Goal: Task Accomplishment & Management: Complete application form

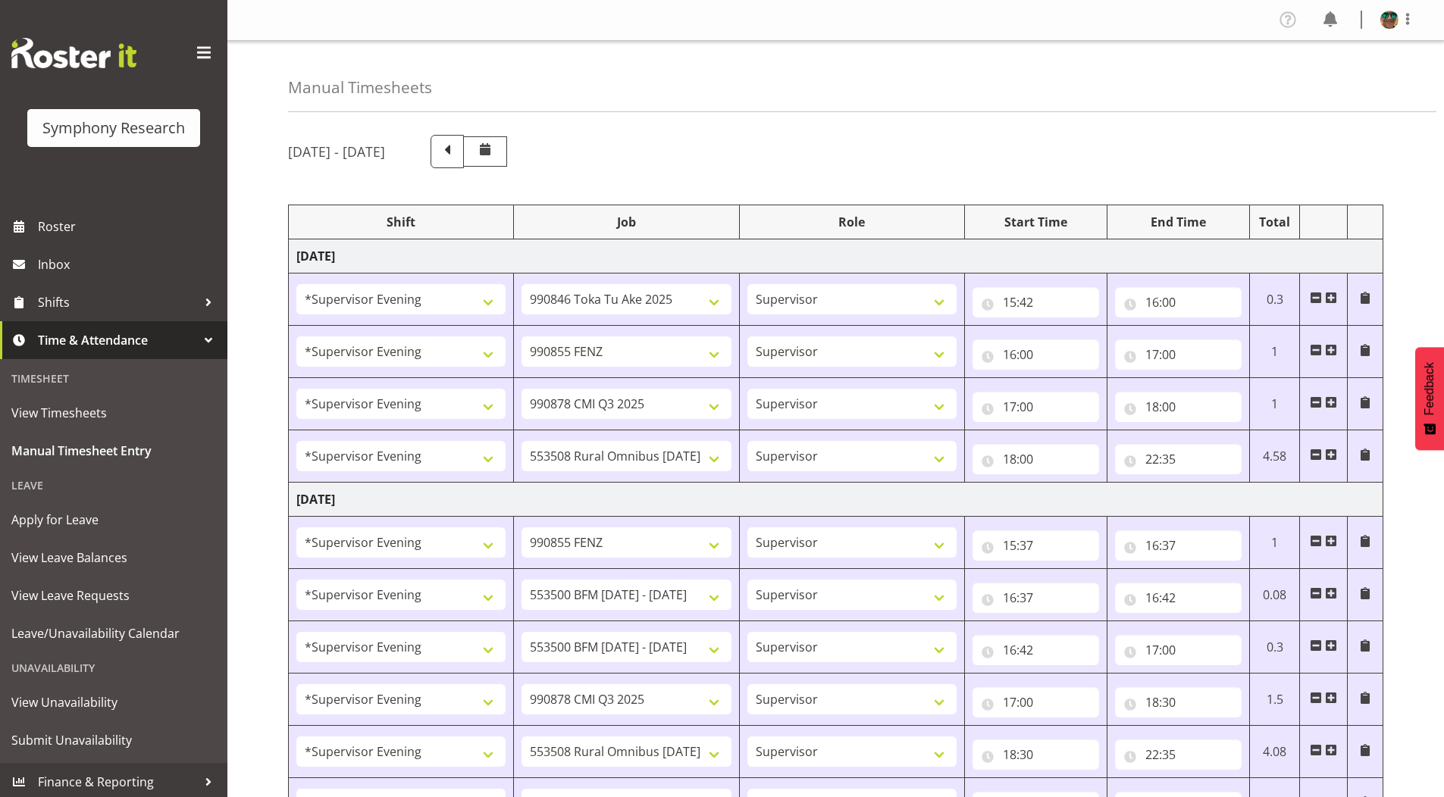
select select "4583"
select select "9426"
select select "4583"
select select "9636"
select select "4583"
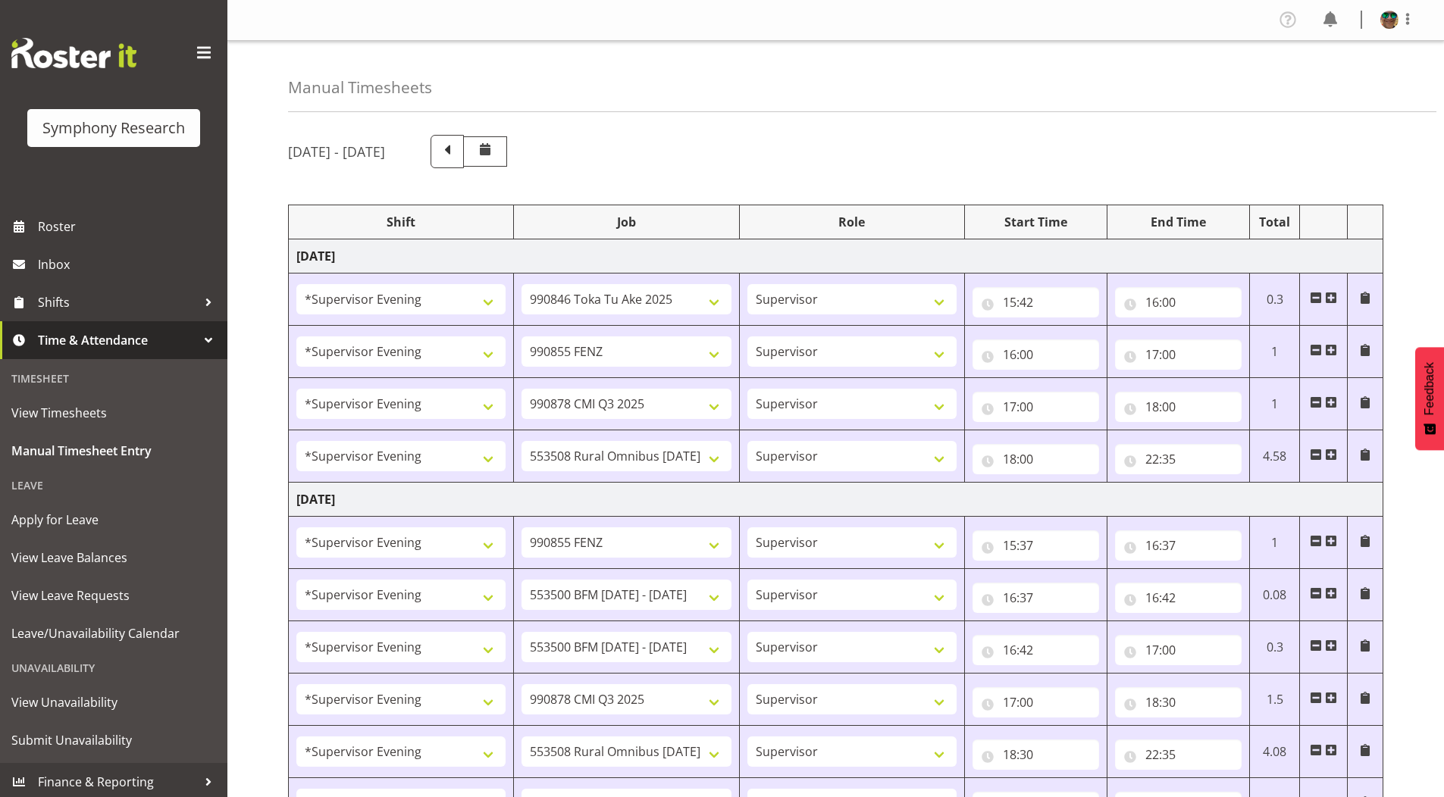
select select "10239"
select select "4583"
select select "10536"
select select "4583"
select select "9636"
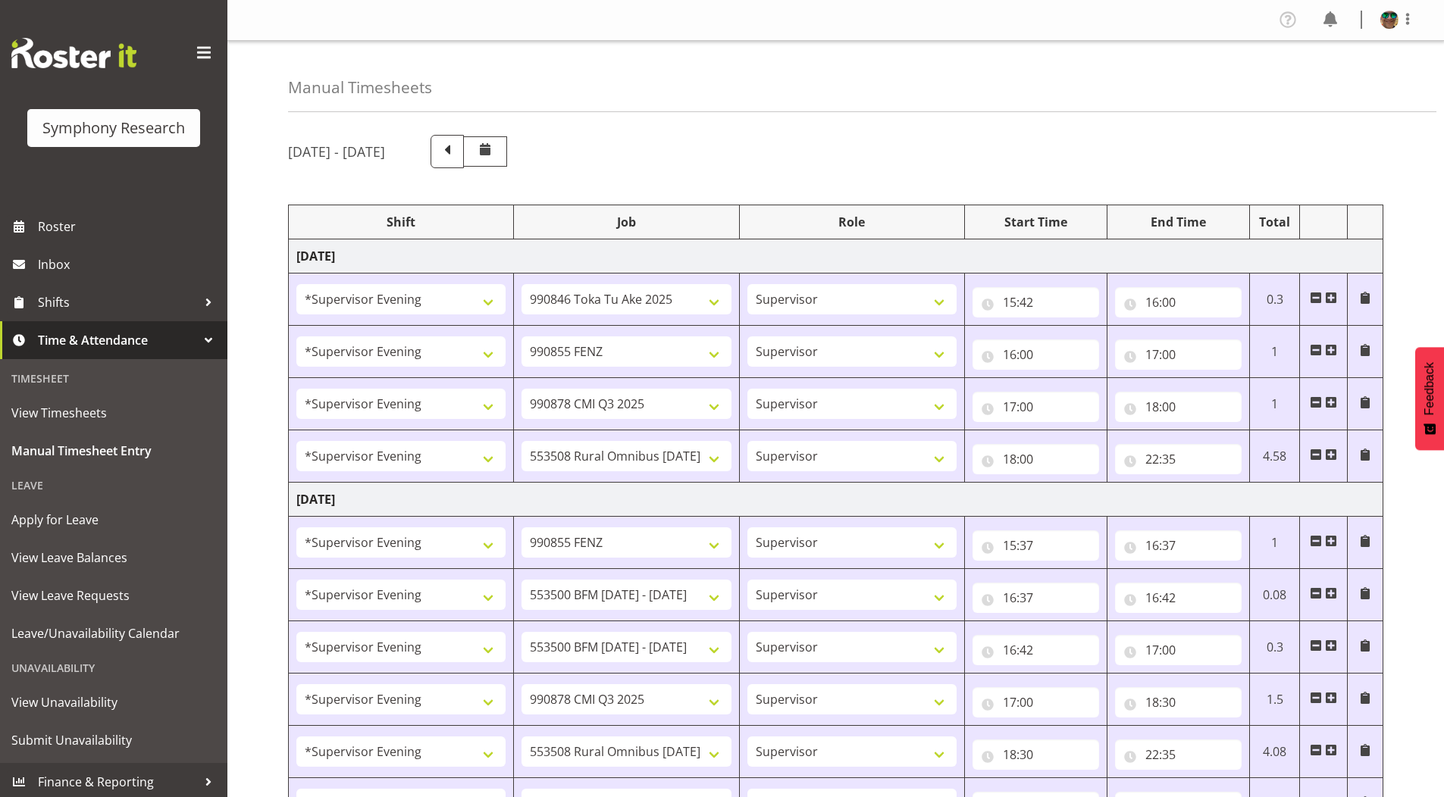
select select "4583"
select select "10242"
select select "4583"
select select "10242"
select select "4583"
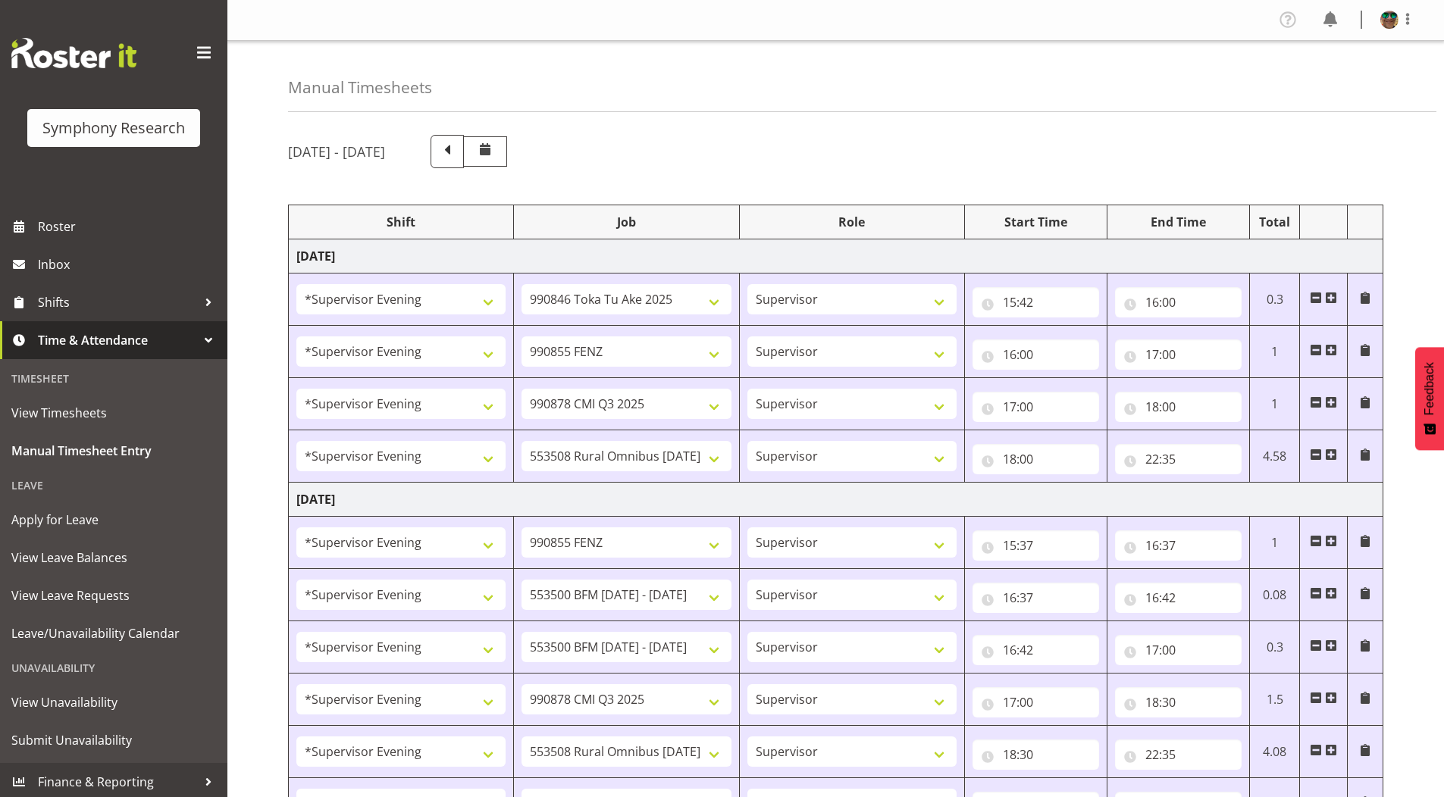
select select "10239"
select select "4583"
select select "10536"
select select "4583"
select select "9426"
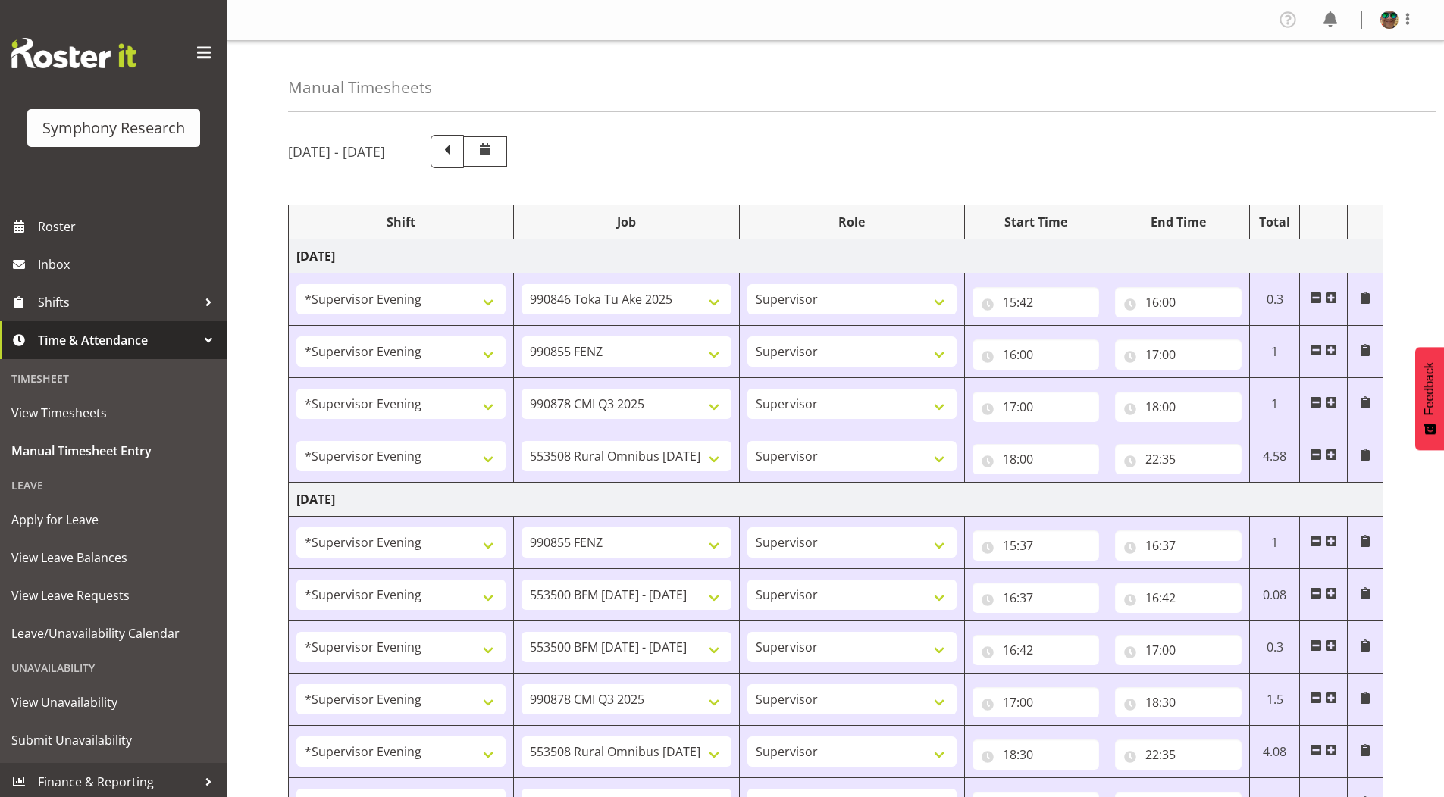
select select "4583"
select select "10242"
select select "4583"
select select "9426"
select select "4583"
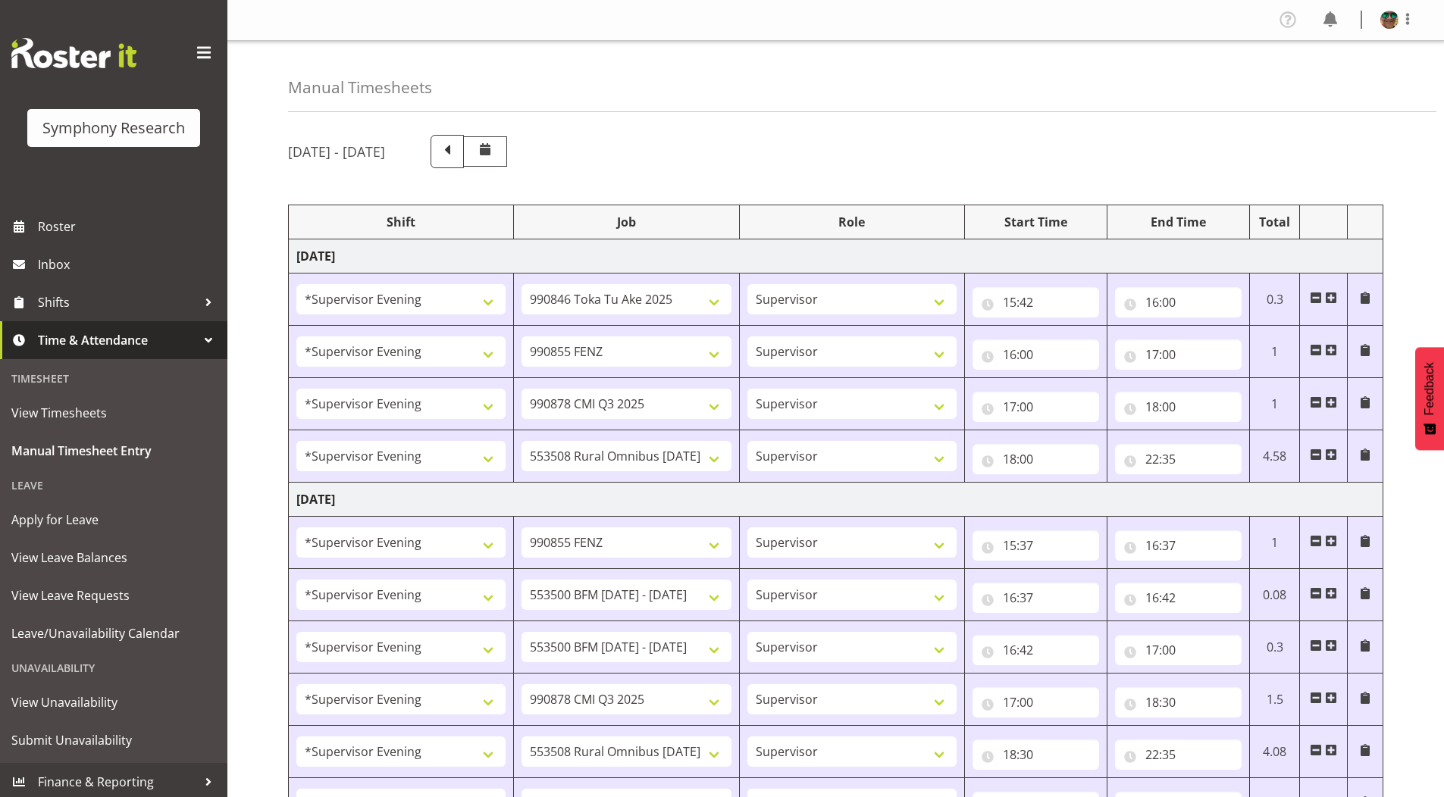
select select "10549"
select select "4583"
select select "9636"
select select "4583"
select select "10239"
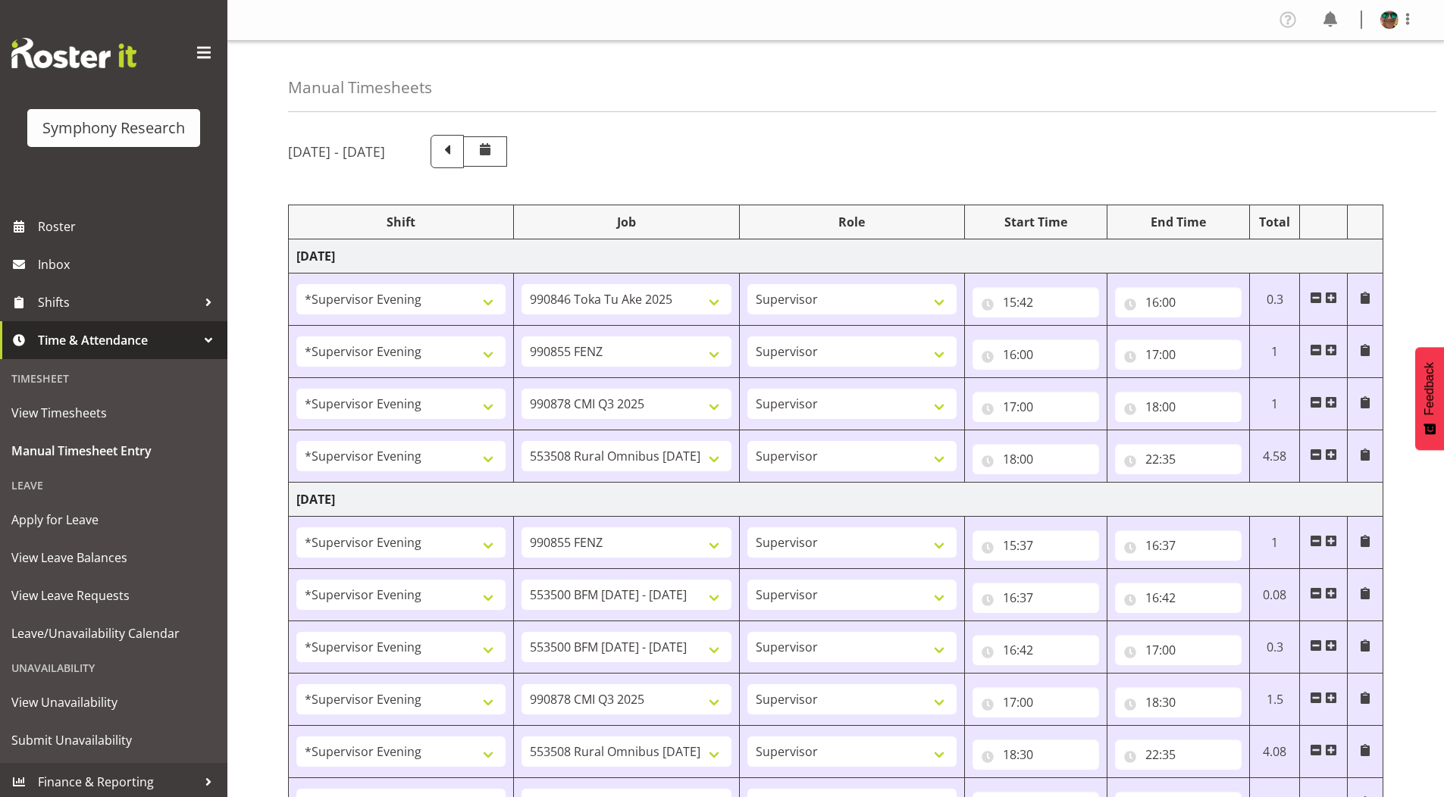
select select "4583"
select select "10536"
select select "4583"
select select "743"
select select "4583"
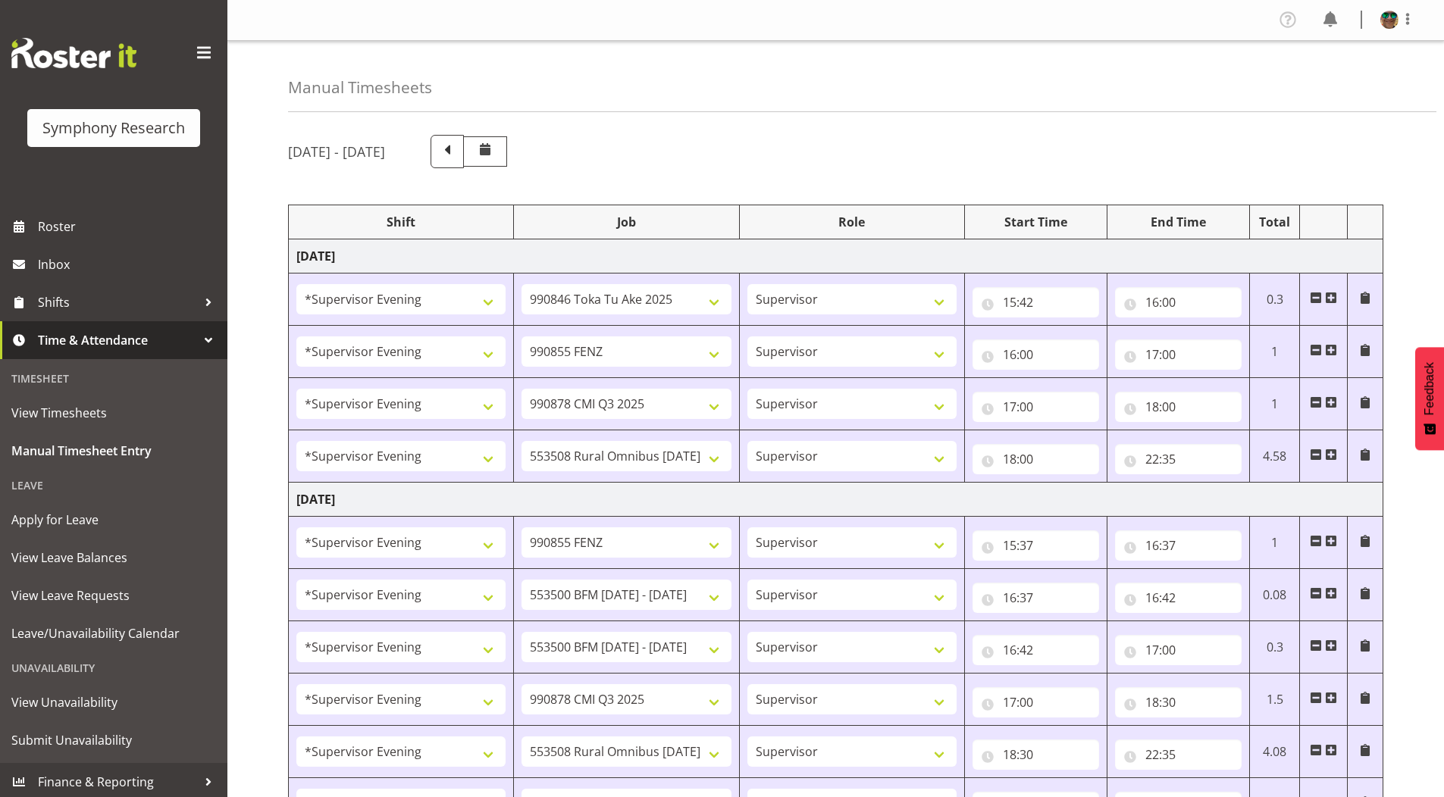
select select "9426"
select select "4583"
select select "9636"
select select "4583"
select select "10549"
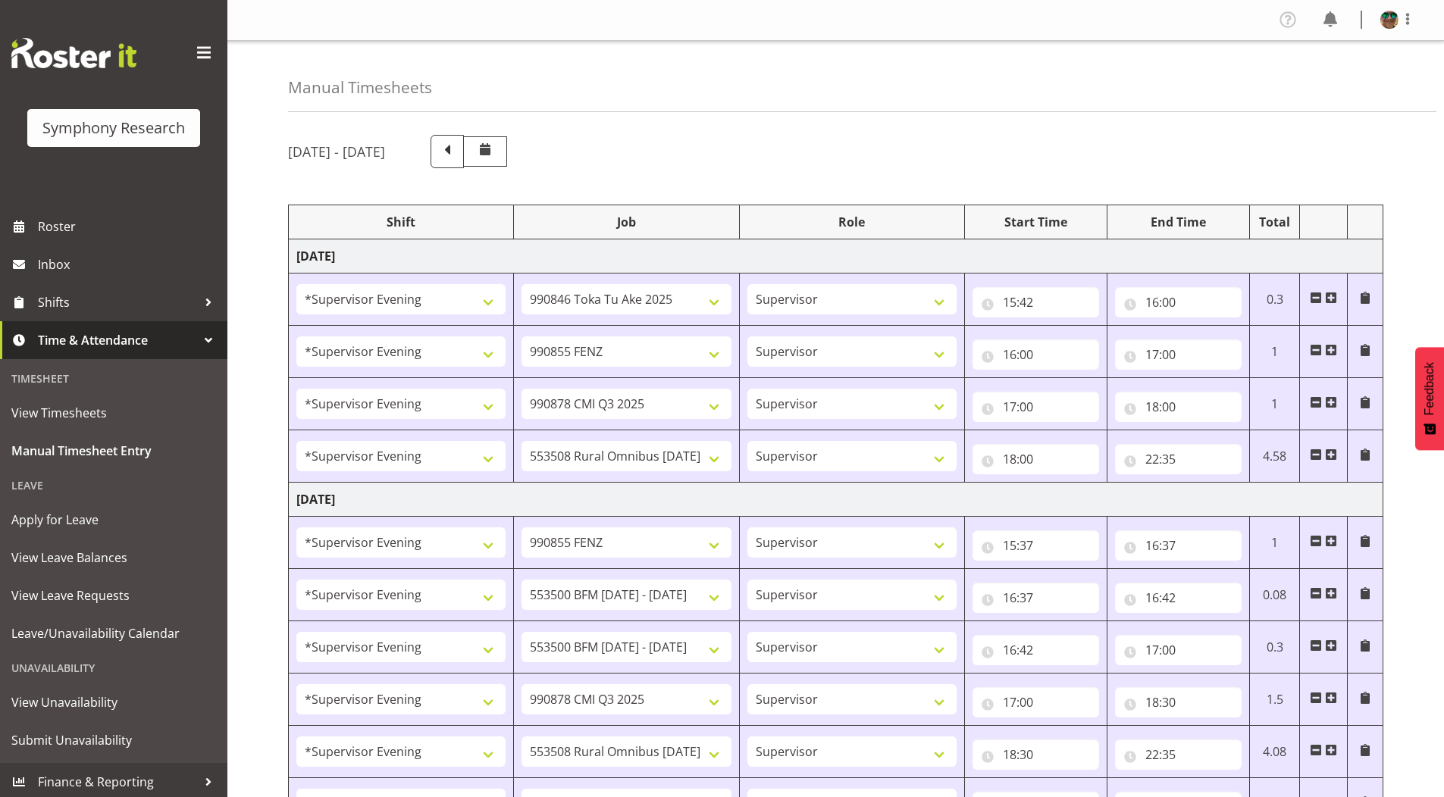
select select "4583"
select select "10536"
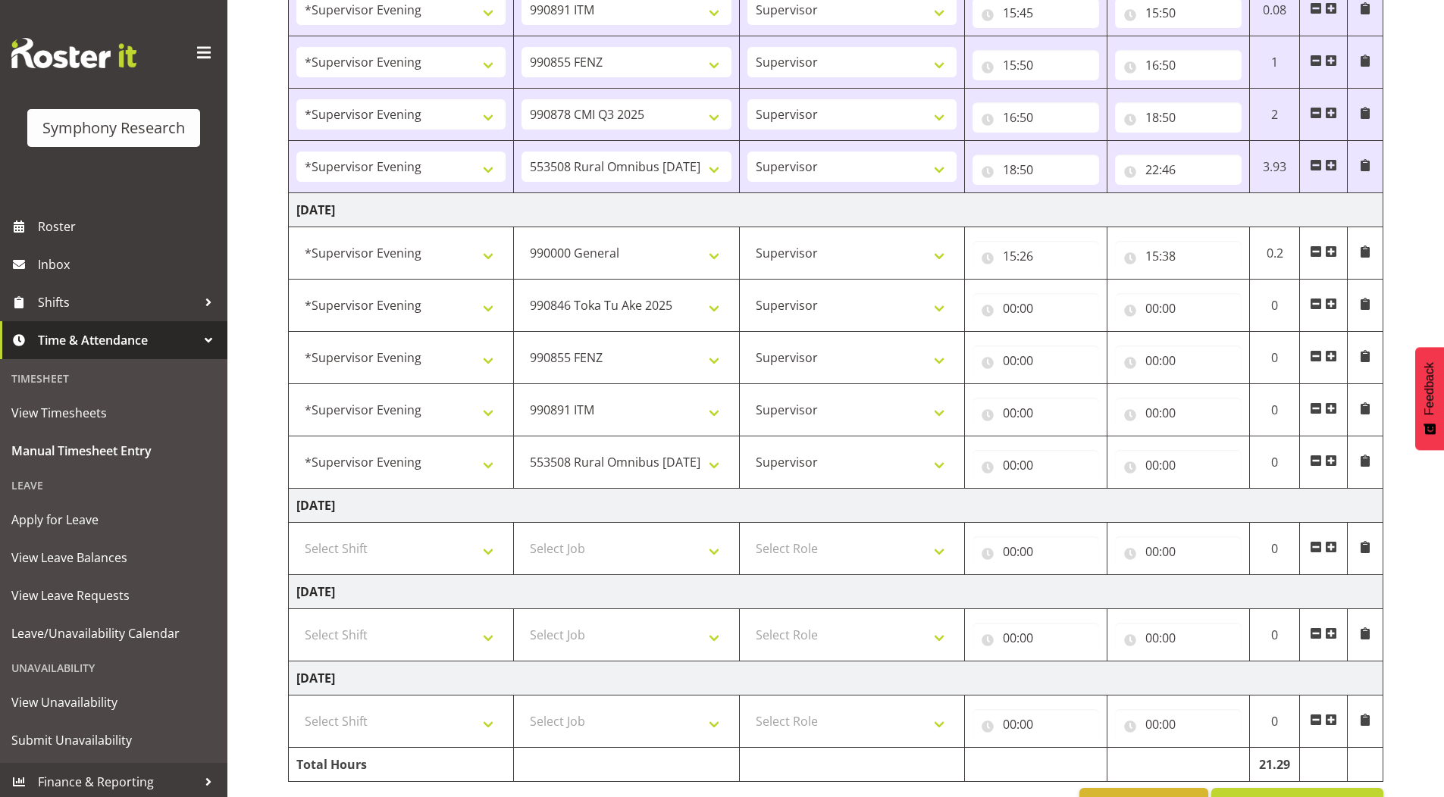
scroll to position [985, 0]
click at [1010, 308] on input "00:00" at bounding box center [1036, 308] width 127 height 30
drag, startPoint x: 1069, startPoint y: 349, endPoint x: 1072, endPoint y: 362, distance: 13.2
click at [1069, 349] on select "00 01 02 03 04 05 06 07 08 09 10 11 12 13 14 15 16 17 18 19 20 21 22 23" at bounding box center [1076, 348] width 34 height 30
select select "15"
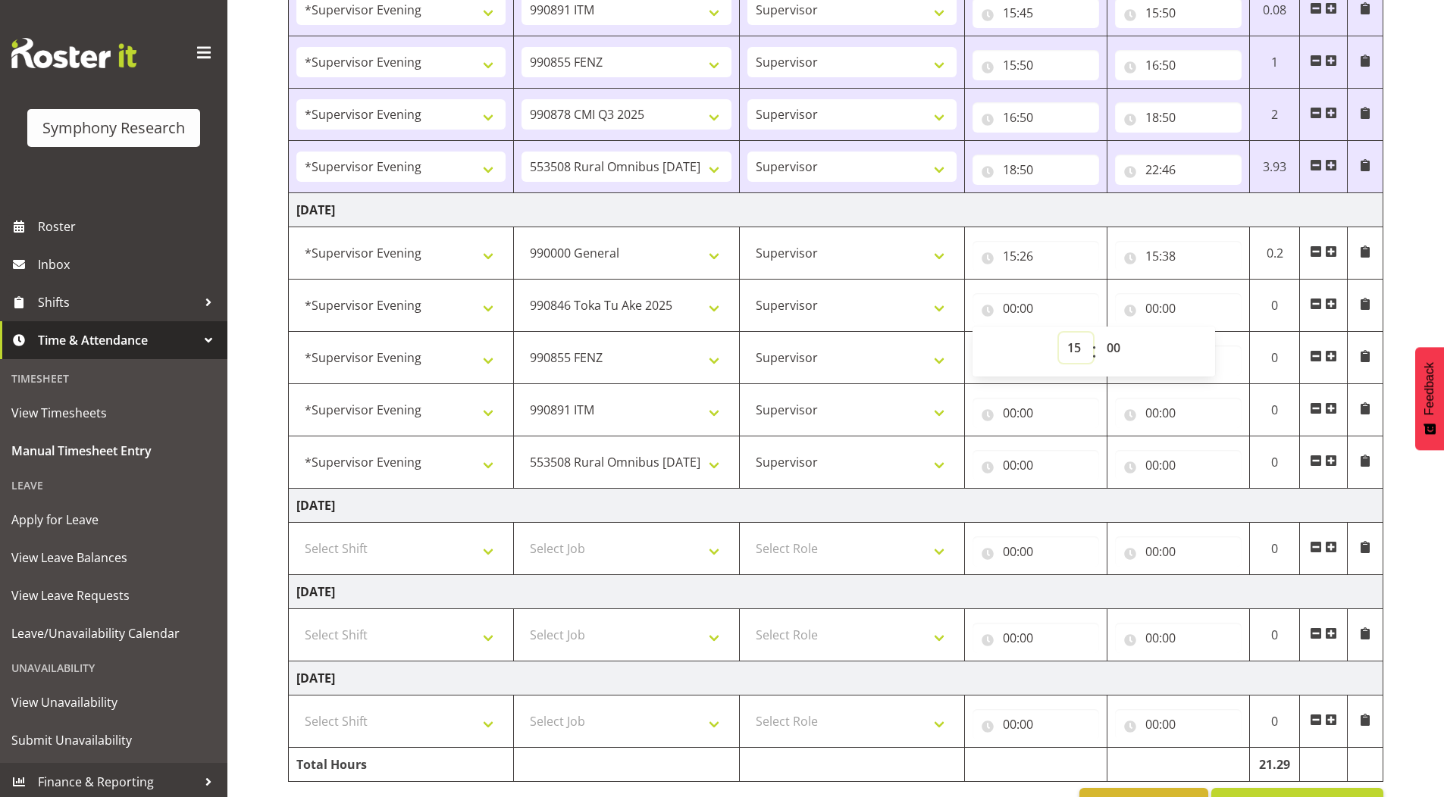
click at [1059, 333] on select "00 01 02 03 04 05 06 07 08 09 10 11 12 13 14 15 16 17 18 19 20 21 22 23" at bounding box center [1076, 348] width 34 height 30
type input "15:00"
drag, startPoint x: 1116, startPoint y: 348, endPoint x: 1148, endPoint y: 563, distance: 217.7
click at [1116, 348] on select "00 01 02 03 04 05 06 07 08 09 10 11 12 13 14 15 16 17 18 19 20 21 22 23 24 25 2…" at bounding box center [1115, 348] width 34 height 30
select select "38"
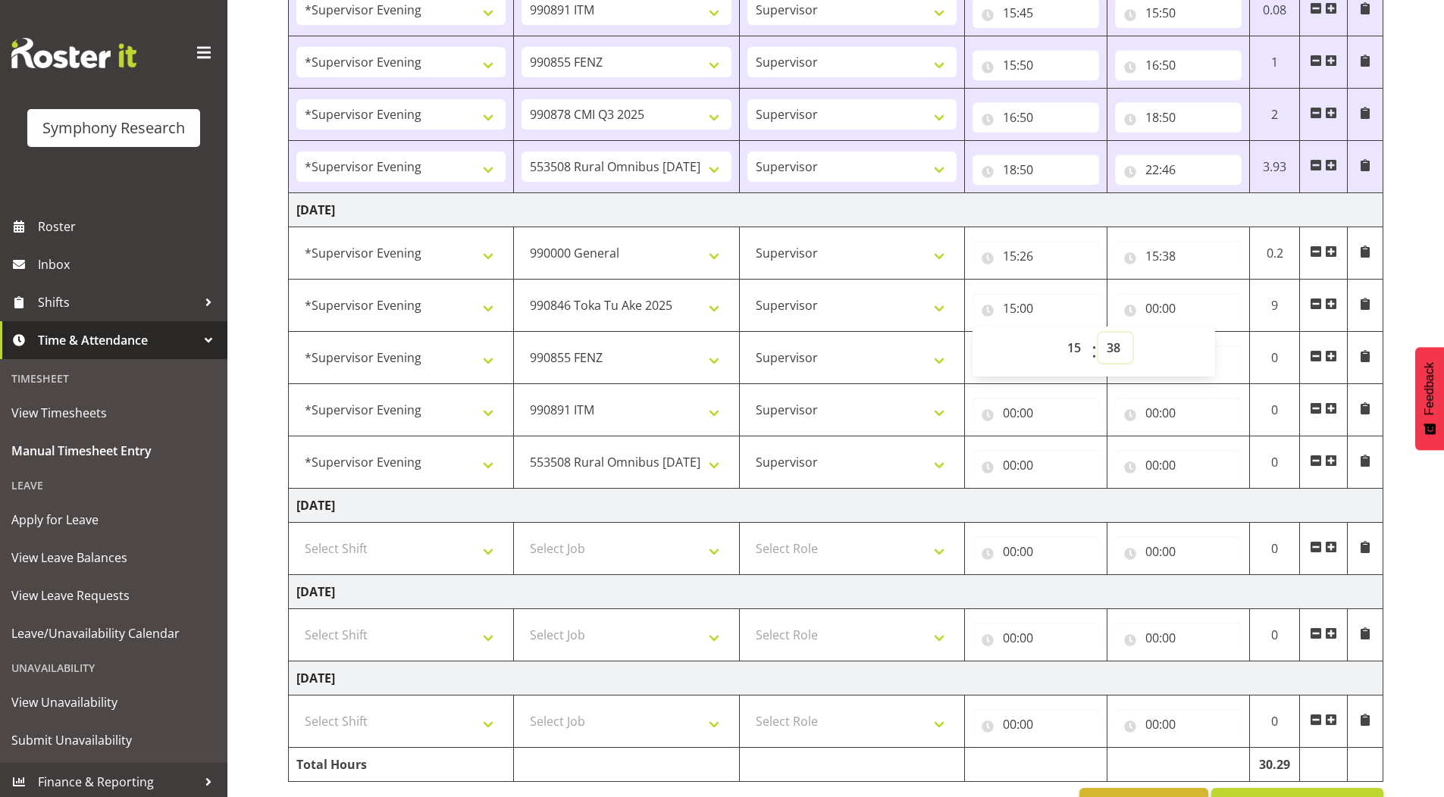
click at [1098, 333] on select "00 01 02 03 04 05 06 07 08 09 10 11 12 13 14 15 16 17 18 19 20 21 22 23 24 25 2…" at bounding box center [1115, 348] width 34 height 30
type input "15:38"
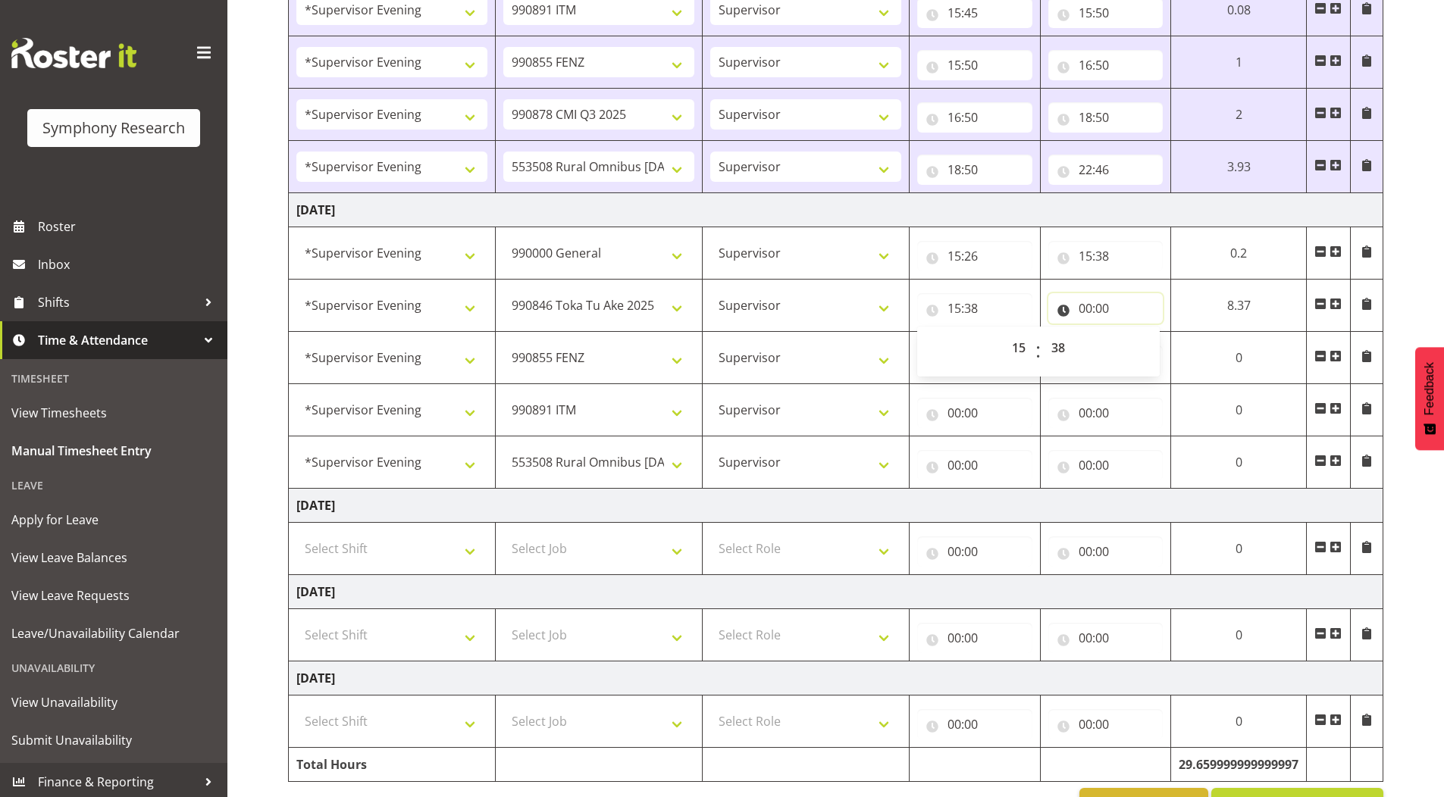
drag, startPoint x: 1085, startPoint y: 309, endPoint x: 1130, endPoint y: 356, distance: 64.9
click at [1084, 309] on input "00:00" at bounding box center [1105, 308] width 115 height 30
drag, startPoint x: 1150, startPoint y: 348, endPoint x: 1151, endPoint y: 361, distance: 13.0
click at [1150, 348] on select "00 01 02 03 04 05 06 07 08 09 10 11 12 13 14 15 16 17 18 19 20 21 22 23" at bounding box center [1152, 348] width 34 height 30
select select "15"
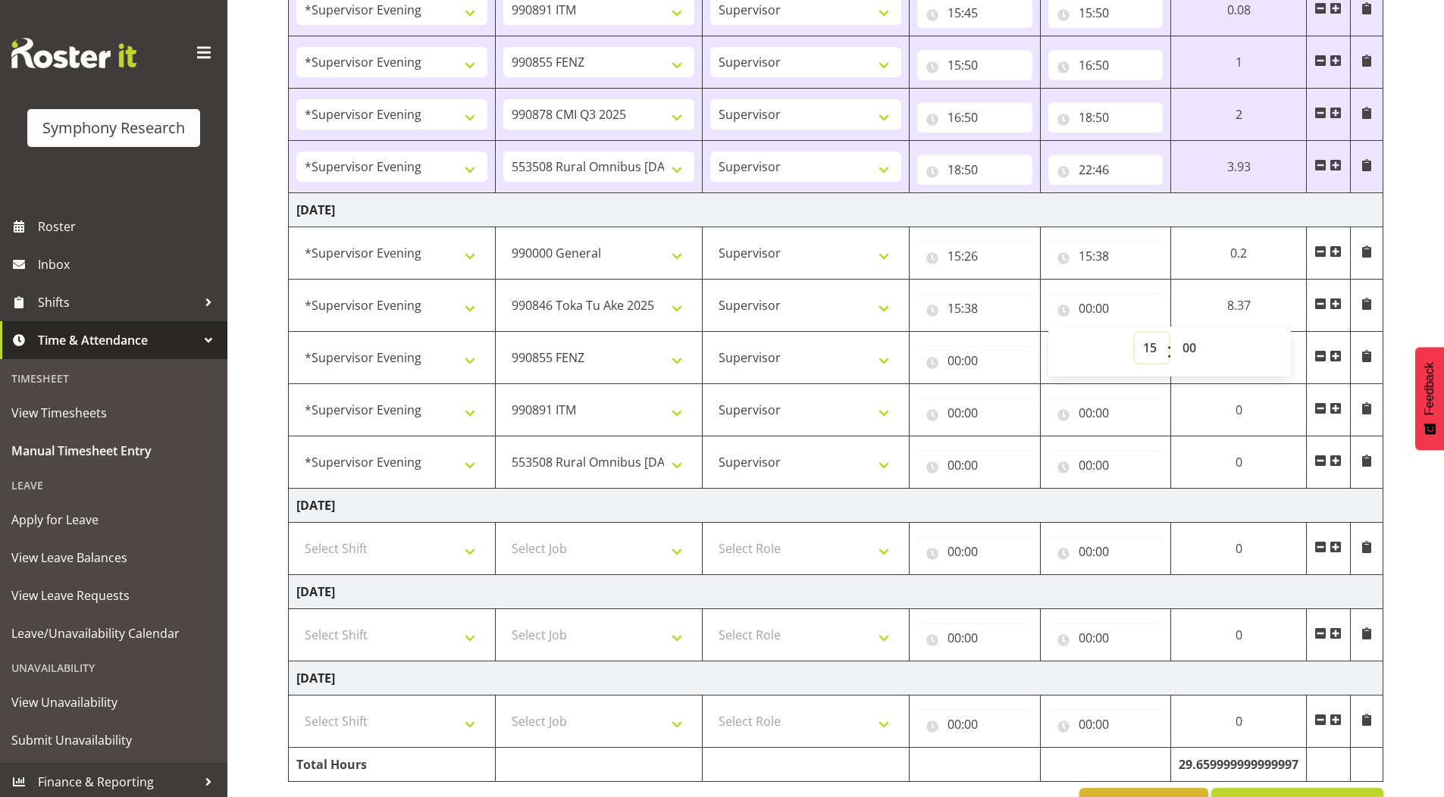
click at [1169, 333] on select "00 01 02 03 04 05 06 07 08 09 10 11 12 13 14 15 16 17 18 19 20 21 22 23" at bounding box center [1152, 348] width 34 height 30
type input "15:00"
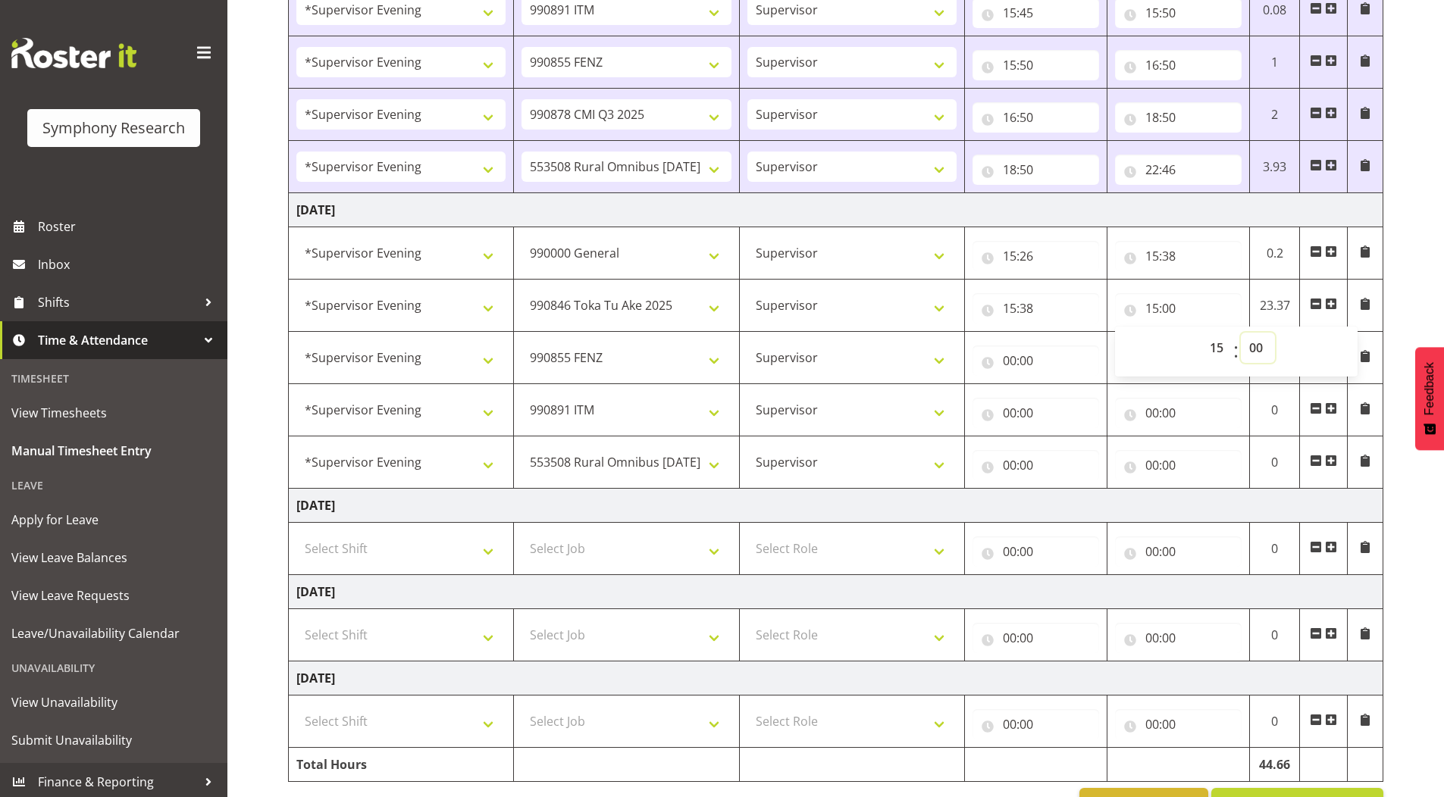
drag, startPoint x: 1261, startPoint y: 348, endPoint x: 1261, endPoint y: 359, distance: 10.6
click at [1261, 348] on select "00 01 02 03 04 05 06 07 08 09 10 11 12 13 14 15 16 17 18 19 20 21 22 23 24 25 2…" at bounding box center [1258, 348] width 34 height 30
select select "43"
click at [1241, 333] on select "00 01 02 03 04 05 06 07 08 09 10 11 12 13 14 15 16 17 18 19 20 21 22 23 24 25 2…" at bounding box center [1258, 348] width 34 height 30
type input "15:43"
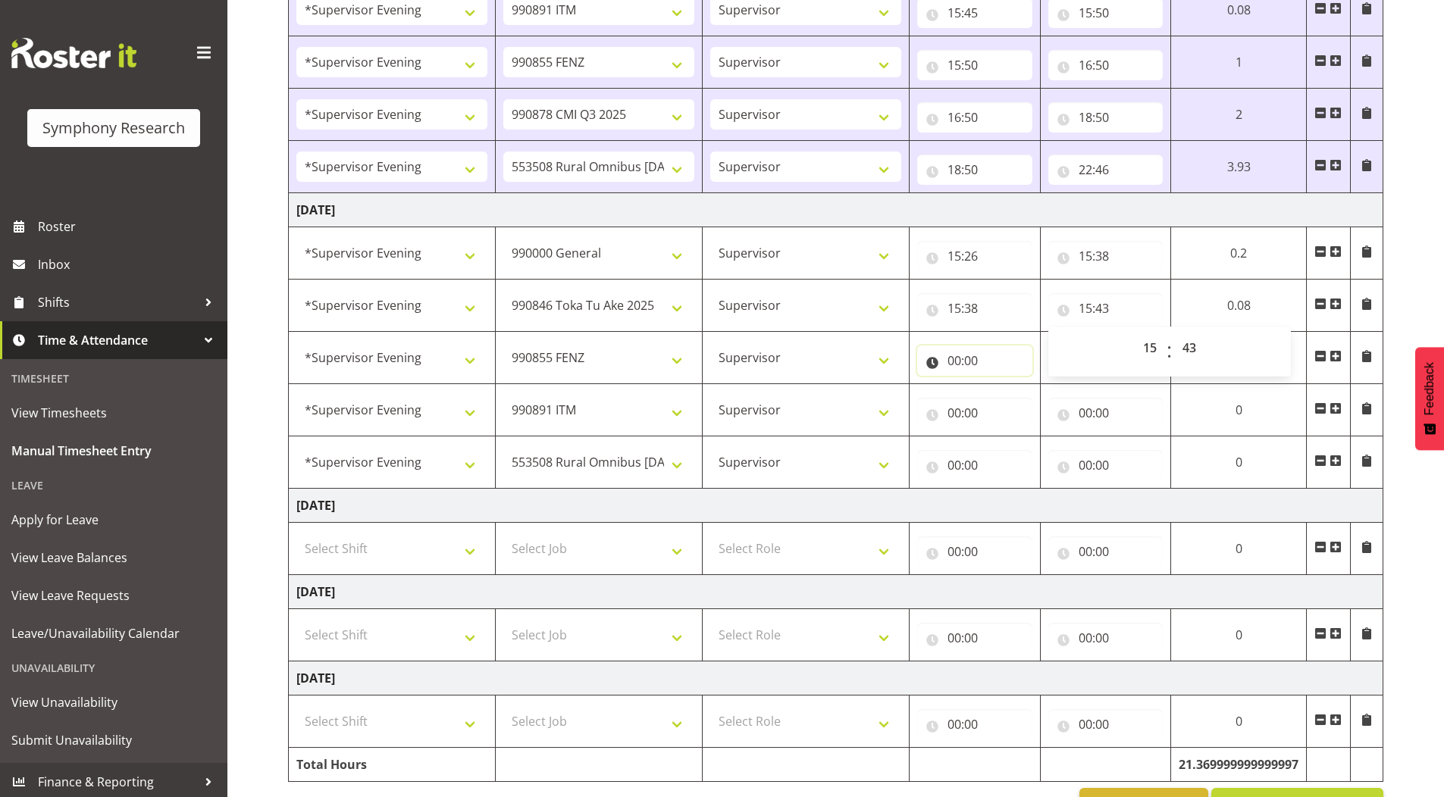
click at [954, 358] on input "00:00" at bounding box center [974, 361] width 115 height 30
click at [1011, 397] on select "00 01 02 03 04 05 06 07 08 09 10 11 12 13 14 15 16 17 18 19 20 21 22 23" at bounding box center [1021, 400] width 34 height 30
select select "15"
click at [1004, 385] on select "00 01 02 03 04 05 06 07 08 09 10 11 12 13 14 15 16 17 18 19 20 21 22 23" at bounding box center [1021, 400] width 34 height 30
type input "15:00"
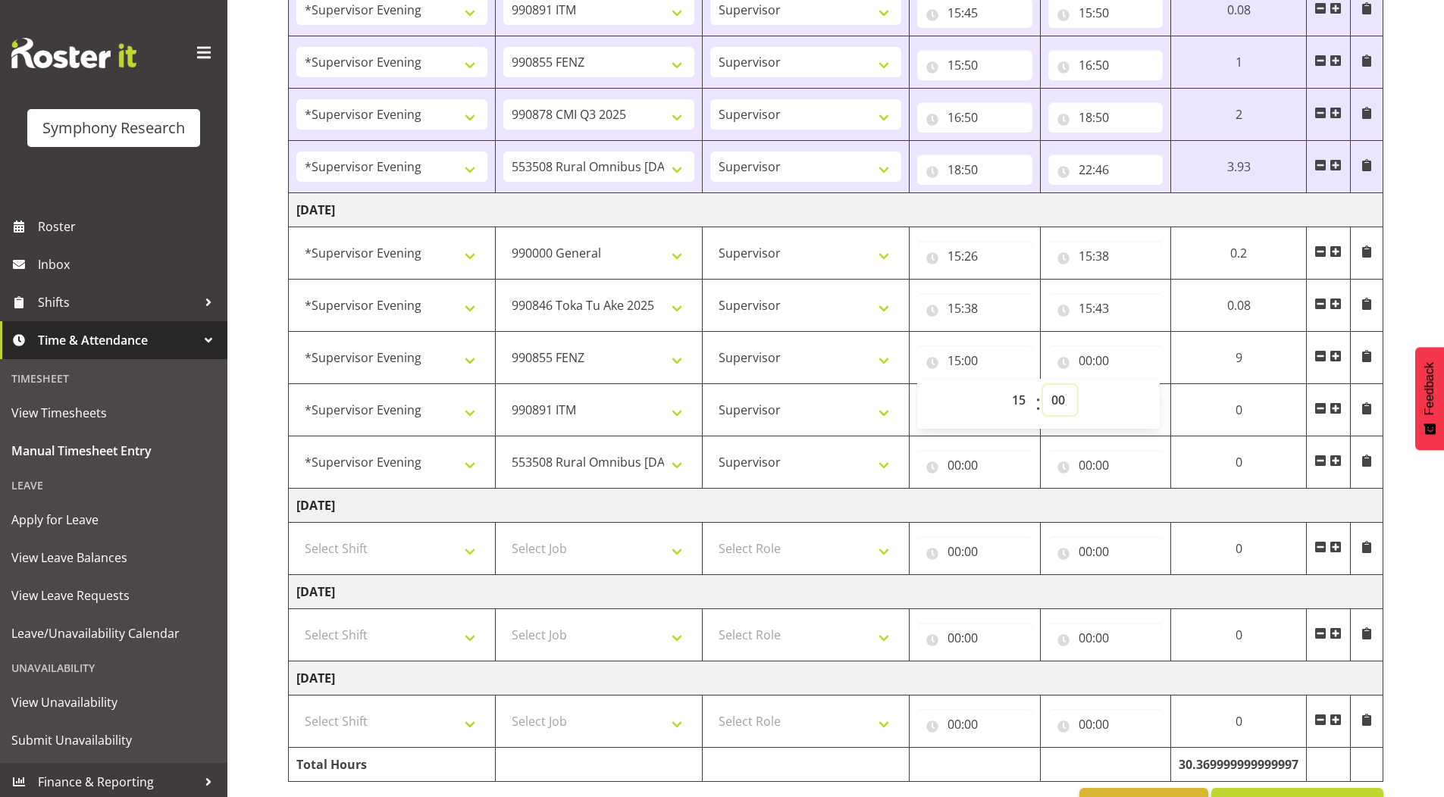
click at [1054, 398] on select "00 01 02 03 04 05 06 07 08 09 10 11 12 13 14 15 16 17 18 19 20 21 22 23 24 25 2…" at bounding box center [1060, 400] width 34 height 30
select select "43"
click at [1077, 385] on select "00 01 02 03 04 05 06 07 08 09 10 11 12 13 14 15 16 17 18 19 20 21 22 23 24 25 2…" at bounding box center [1060, 400] width 34 height 30
type input "15:43"
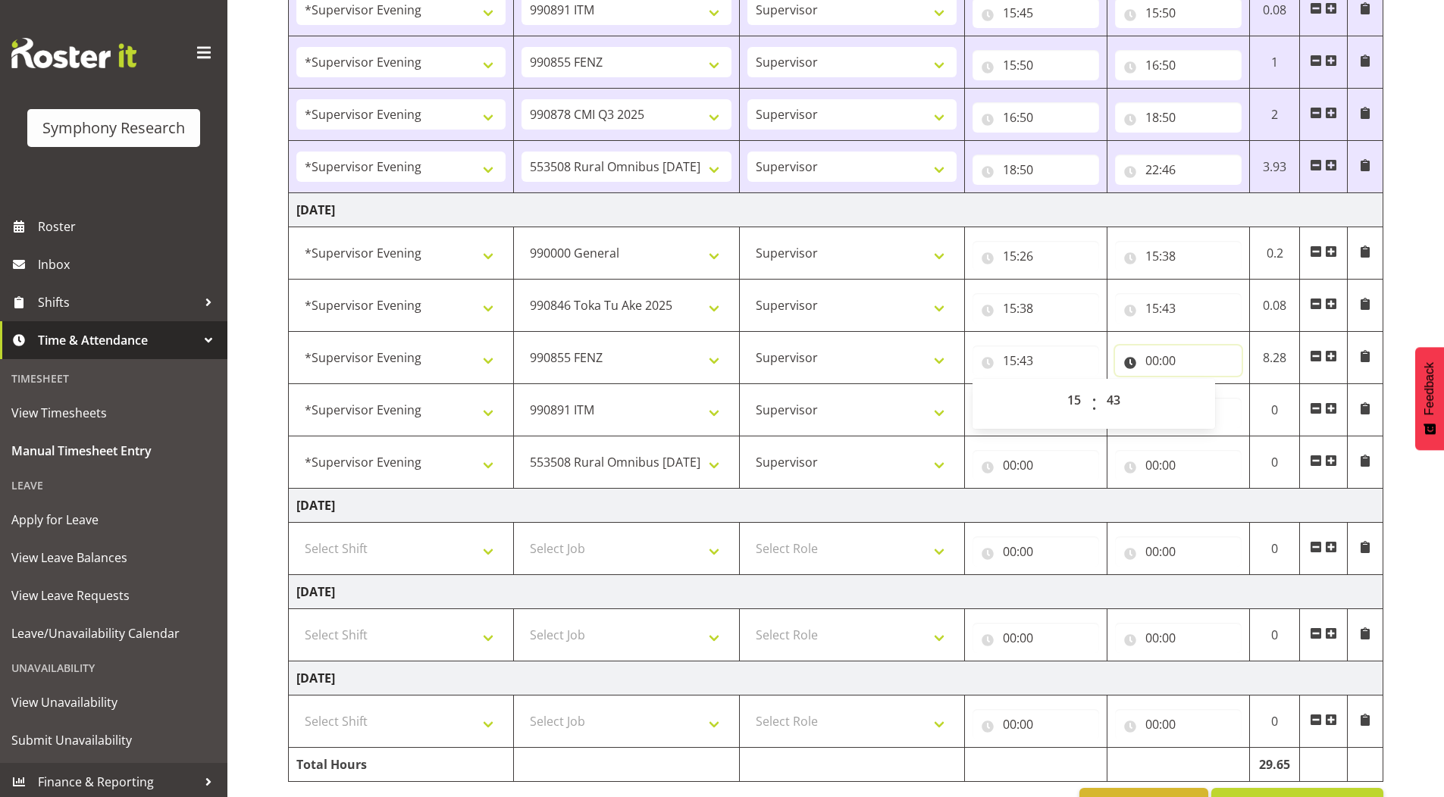
click at [1155, 362] on input "00:00" at bounding box center [1178, 361] width 127 height 30
click at [1214, 396] on select "00 01 02 03 04 05 06 07 08 09 10 11 12 13 14 15 16 17 18 19 20 21 22 23" at bounding box center [1219, 400] width 34 height 30
select select "16"
click at [1202, 385] on select "00 01 02 03 04 05 06 07 08 09 10 11 12 13 14 15 16 17 18 19 20 21 22 23" at bounding box center [1219, 400] width 34 height 30
type input "16:00"
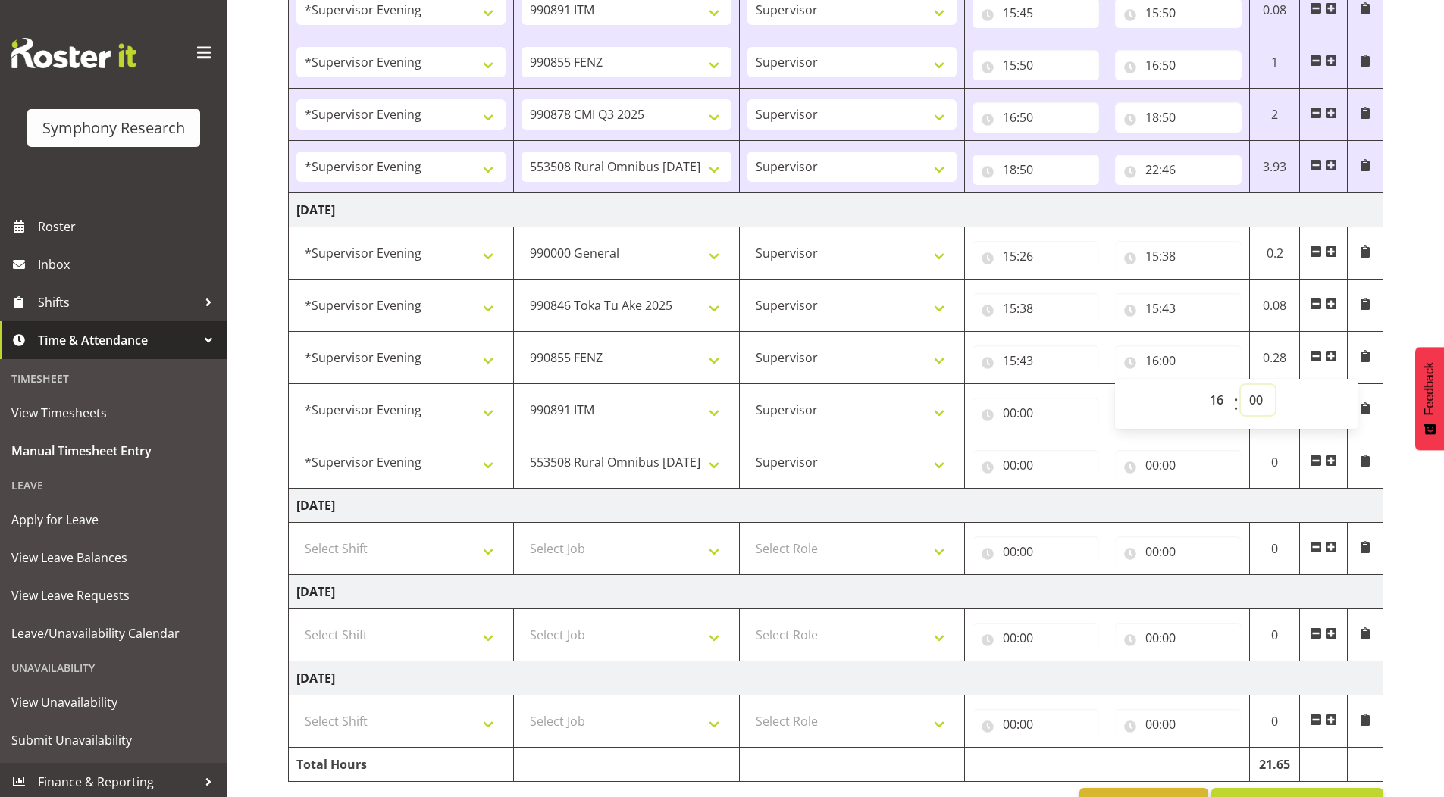
click at [1257, 400] on select "00 01 02 03 04 05 06 07 08 09 10 11 12 13 14 15 16 17 18 19 20 21 22 23 24 25 2…" at bounding box center [1258, 400] width 34 height 30
select select "43"
click at [1241, 385] on select "00 01 02 03 04 05 06 07 08 09 10 11 12 13 14 15 16 17 18 19 20 21 22 23 24 25 2…" at bounding box center [1258, 400] width 34 height 30
type input "16:43"
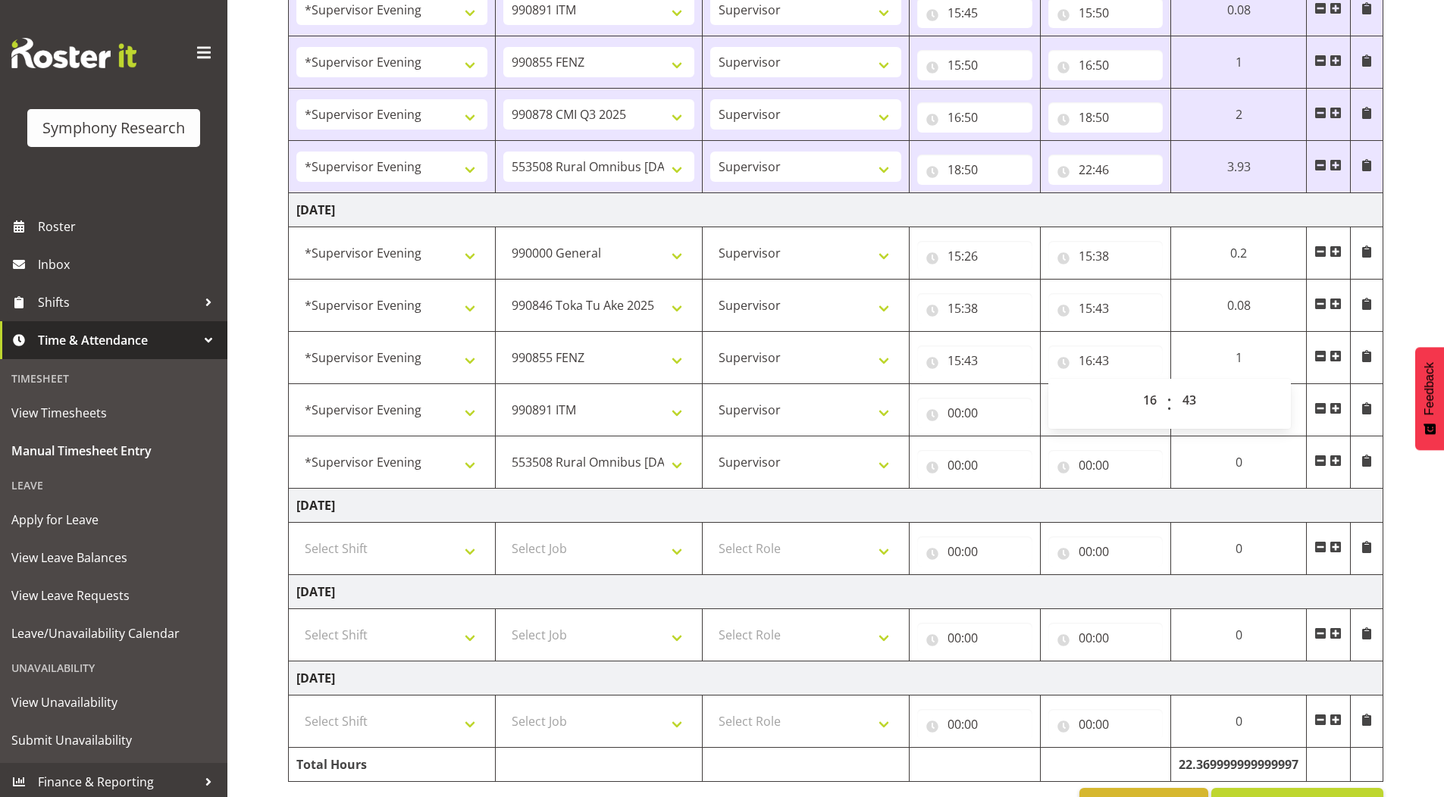
click at [951, 416] on input "00:00" at bounding box center [974, 413] width 115 height 30
click at [1013, 453] on select "00 01 02 03 04 05 06 07 08 09 10 11 12 13 14 15 16 17 18 19 20 21 22 23" at bounding box center [1021, 452] width 34 height 30
select select "16"
click at [1004, 437] on select "00 01 02 03 04 05 06 07 08 09 10 11 12 13 14 15 16 17 18 19 20 21 22 23" at bounding box center [1021, 452] width 34 height 30
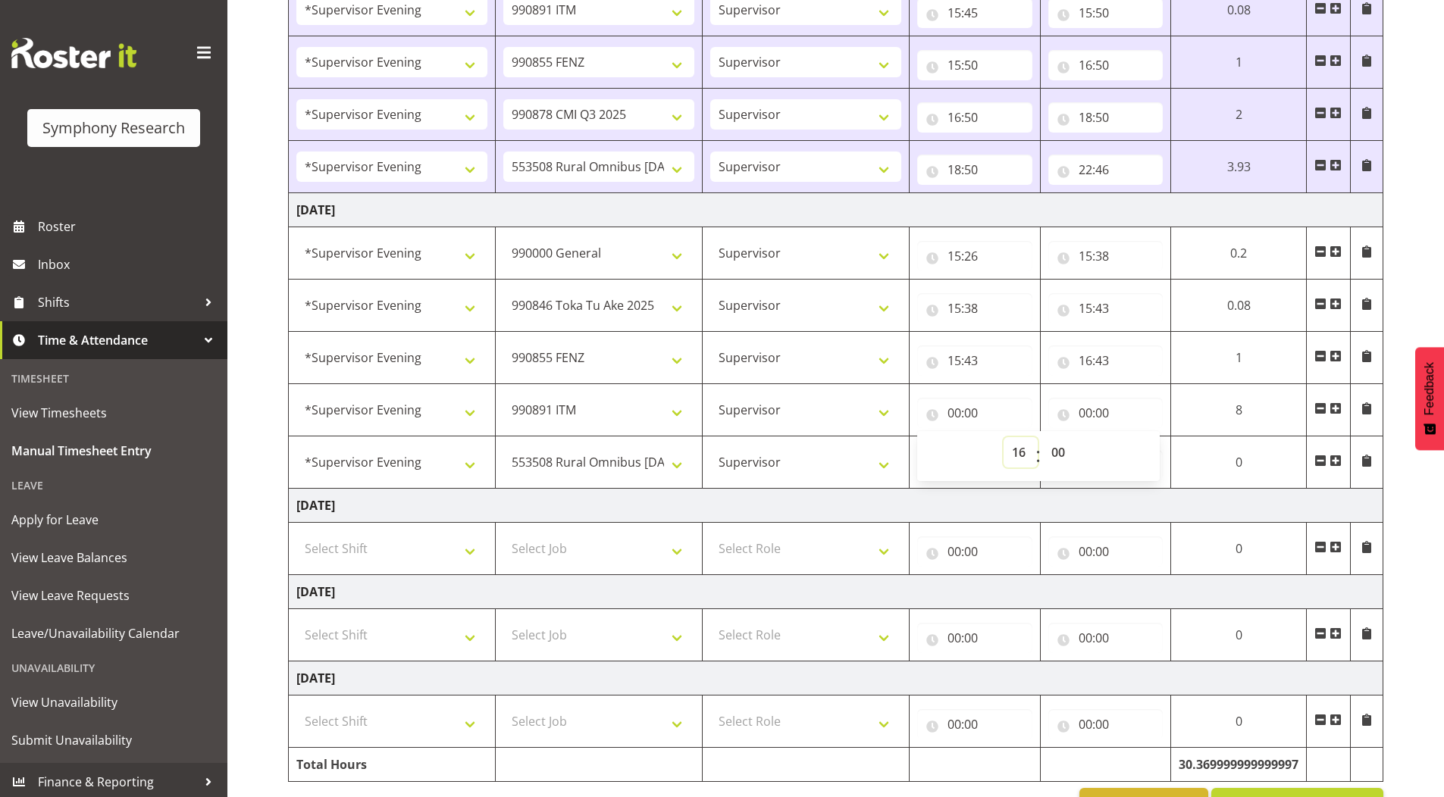
type input "16:00"
drag, startPoint x: 1056, startPoint y: 453, endPoint x: 1056, endPoint y: 440, distance: 12.9
click at [1056, 451] on select "00 01 02 03 04 05 06 07 08 09 10 11 12 13 14 15 16 17 18 19 20 21 22 23 24 25 2…" at bounding box center [1060, 452] width 34 height 30
select select "43"
click at [1077, 437] on select "00 01 02 03 04 05 06 07 08 09 10 11 12 13 14 15 16 17 18 19 20 21 22 23 24 25 2…" at bounding box center [1060, 452] width 34 height 30
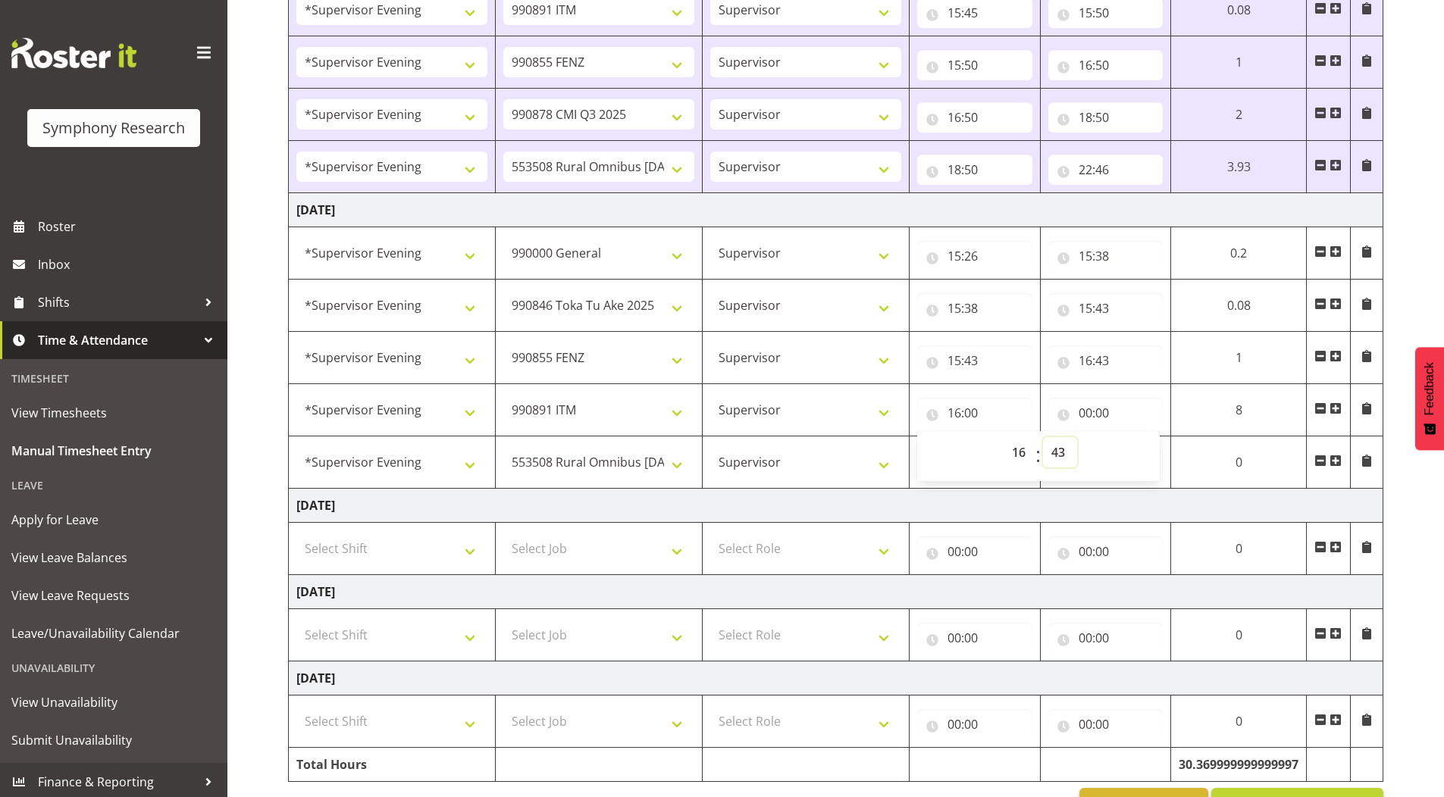
type input "16:43"
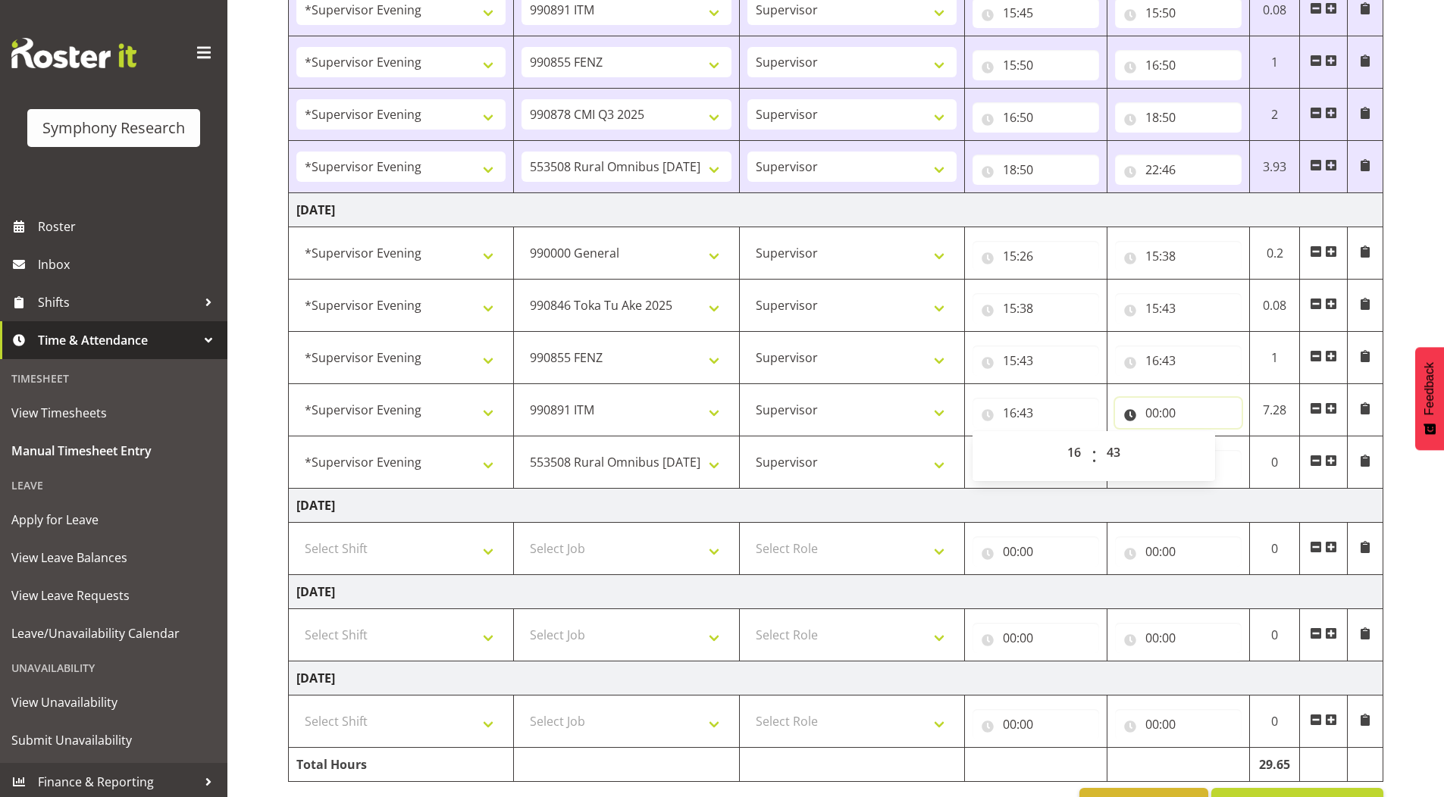
click at [1145, 417] on input "00:00" at bounding box center [1178, 413] width 127 height 30
drag, startPoint x: 1213, startPoint y: 453, endPoint x: 1213, endPoint y: 437, distance: 15.9
click at [1213, 453] on select "00 01 02 03 04 05 06 07 08 09 10 11 12 13 14 15 16 17 18 19 20 21 22 23" at bounding box center [1219, 452] width 34 height 30
select select "16"
click at [1202, 437] on select "00 01 02 03 04 05 06 07 08 09 10 11 12 13 14 15 16 17 18 19 20 21 22 23" at bounding box center [1219, 452] width 34 height 30
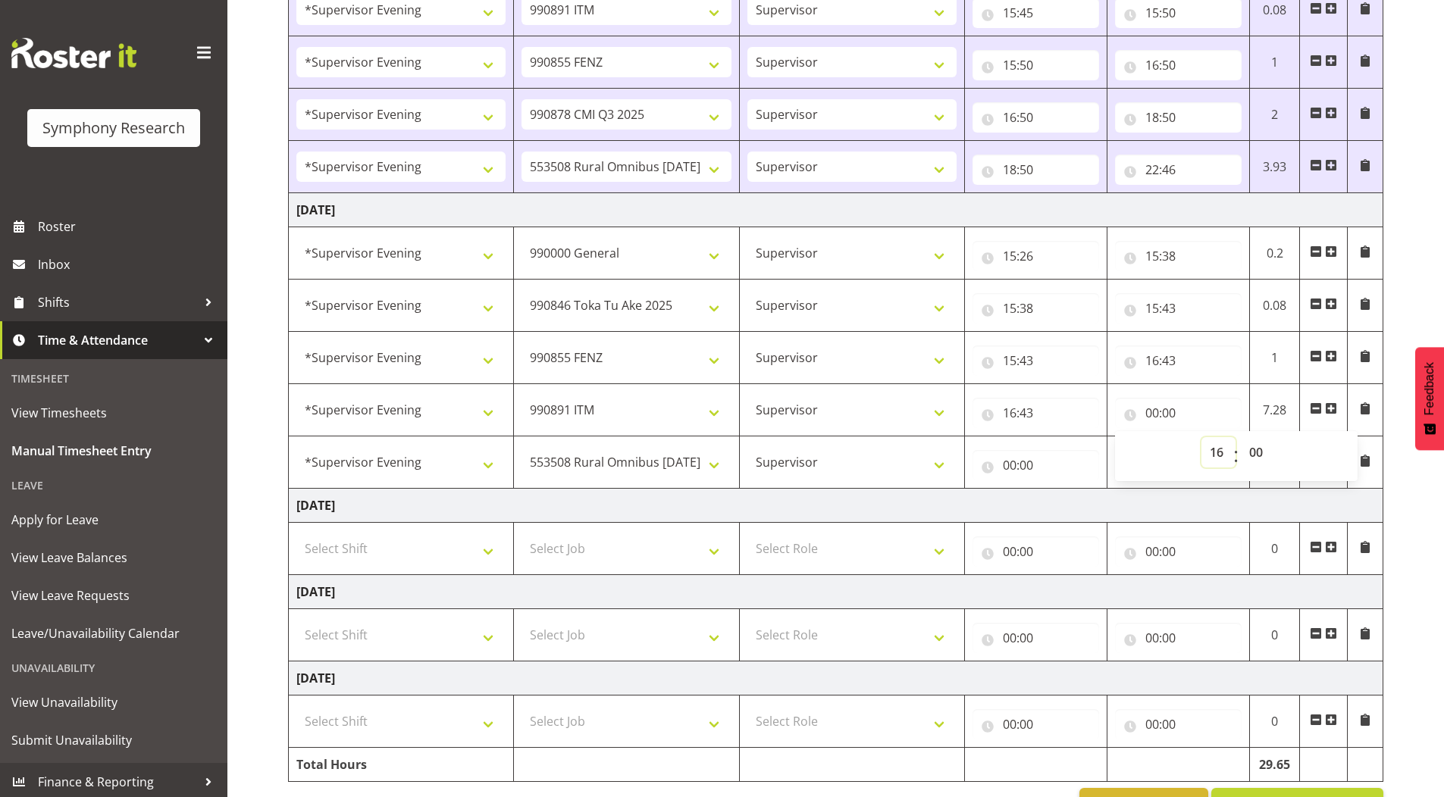
type input "16:00"
click at [1255, 458] on select "00 01 02 03 04 05 06 07 08 09 10 11 12 13 14 15 16 17 18 19 20 21 22 23 24 25 2…" at bounding box center [1258, 452] width 34 height 30
select select "48"
click at [1241, 437] on select "00 01 02 03 04 05 06 07 08 09 10 11 12 13 14 15 16 17 18 19 20 21 22 23 24 25 2…" at bounding box center [1258, 452] width 34 height 30
type input "16:48"
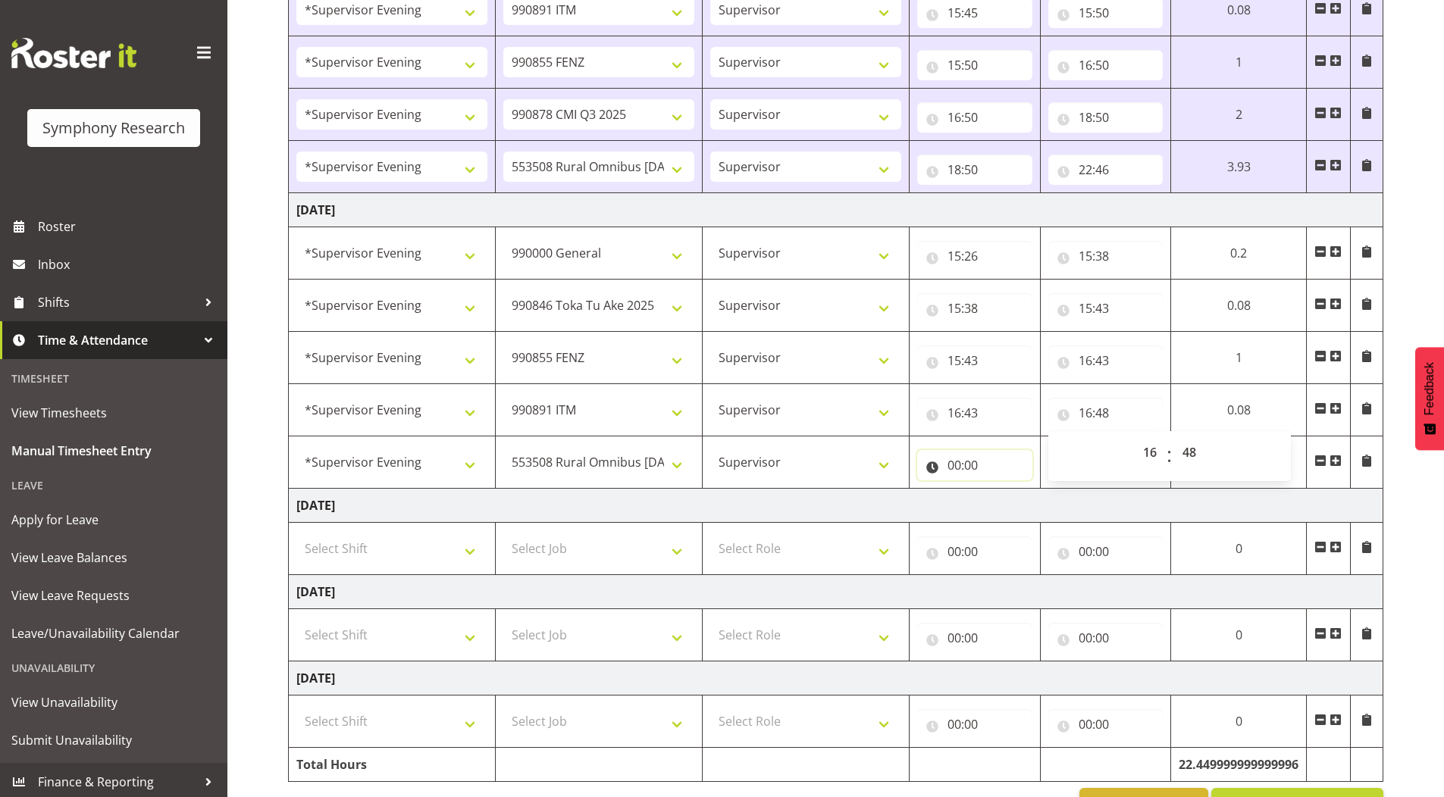
click at [951, 468] on input "00:00" at bounding box center [974, 465] width 115 height 30
click at [1009, 507] on select "00 01 02 03 04 05 06 07 08 09 10 11 12 13 14 15 16 17 18 19 20 21 22 23" at bounding box center [1021, 505] width 34 height 30
select select "16"
click at [1004, 490] on select "00 01 02 03 04 05 06 07 08 09 10 11 12 13 14 15 16 17 18 19 20 21 22 23" at bounding box center [1021, 505] width 34 height 30
type input "16:00"
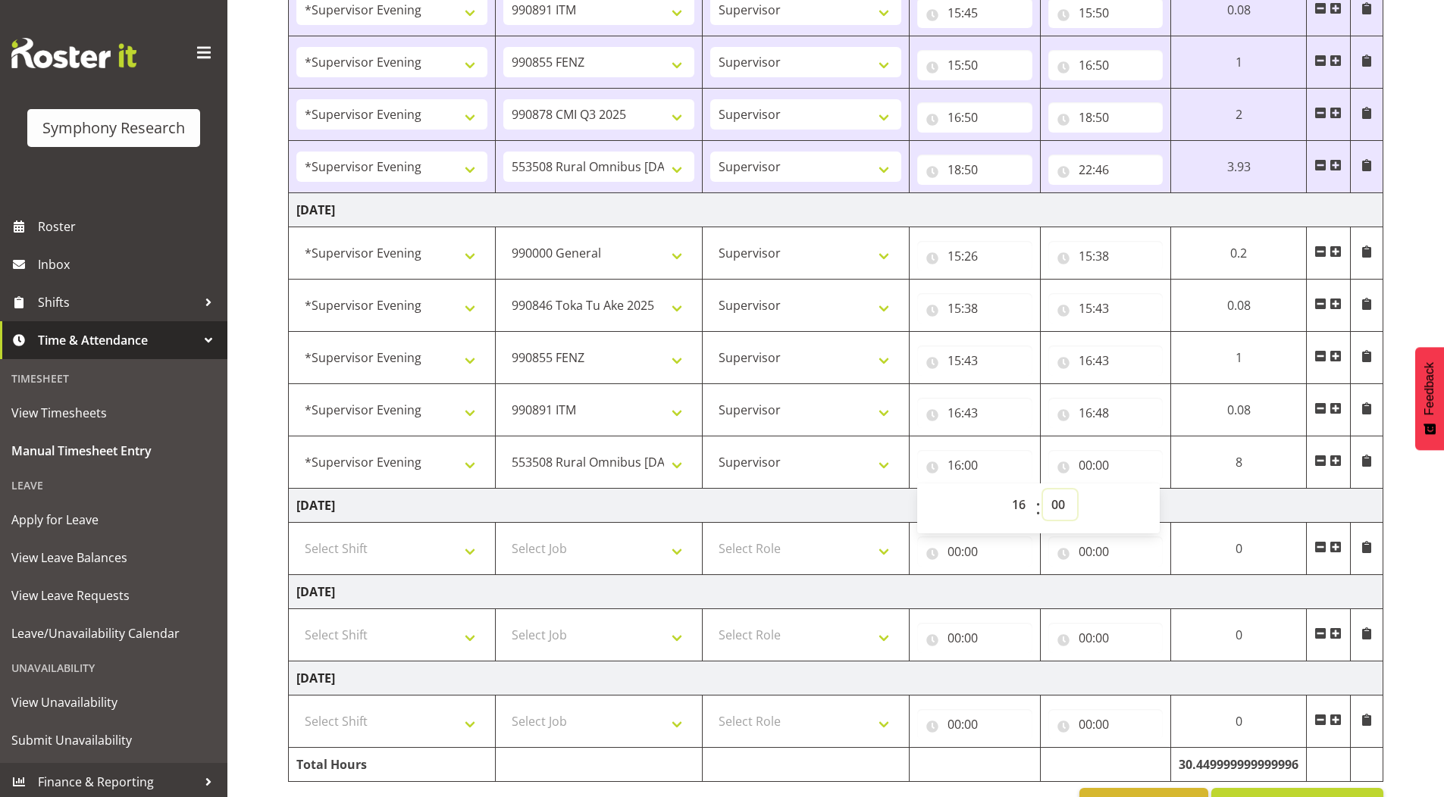
click at [1053, 500] on select "00 01 02 03 04 05 06 07 08 09 10 11 12 13 14 15 16 17 18 19 20 21 22 23 24 25 2…" at bounding box center [1060, 505] width 34 height 30
select select "48"
click at [1043, 490] on select "00 01 02 03 04 05 06 07 08 09 10 11 12 13 14 15 16 17 18 19 20 21 22 23 24 25 2…" at bounding box center [1060, 505] width 34 height 30
type input "16:48"
click at [1076, 472] on input "00:00" at bounding box center [1105, 465] width 115 height 30
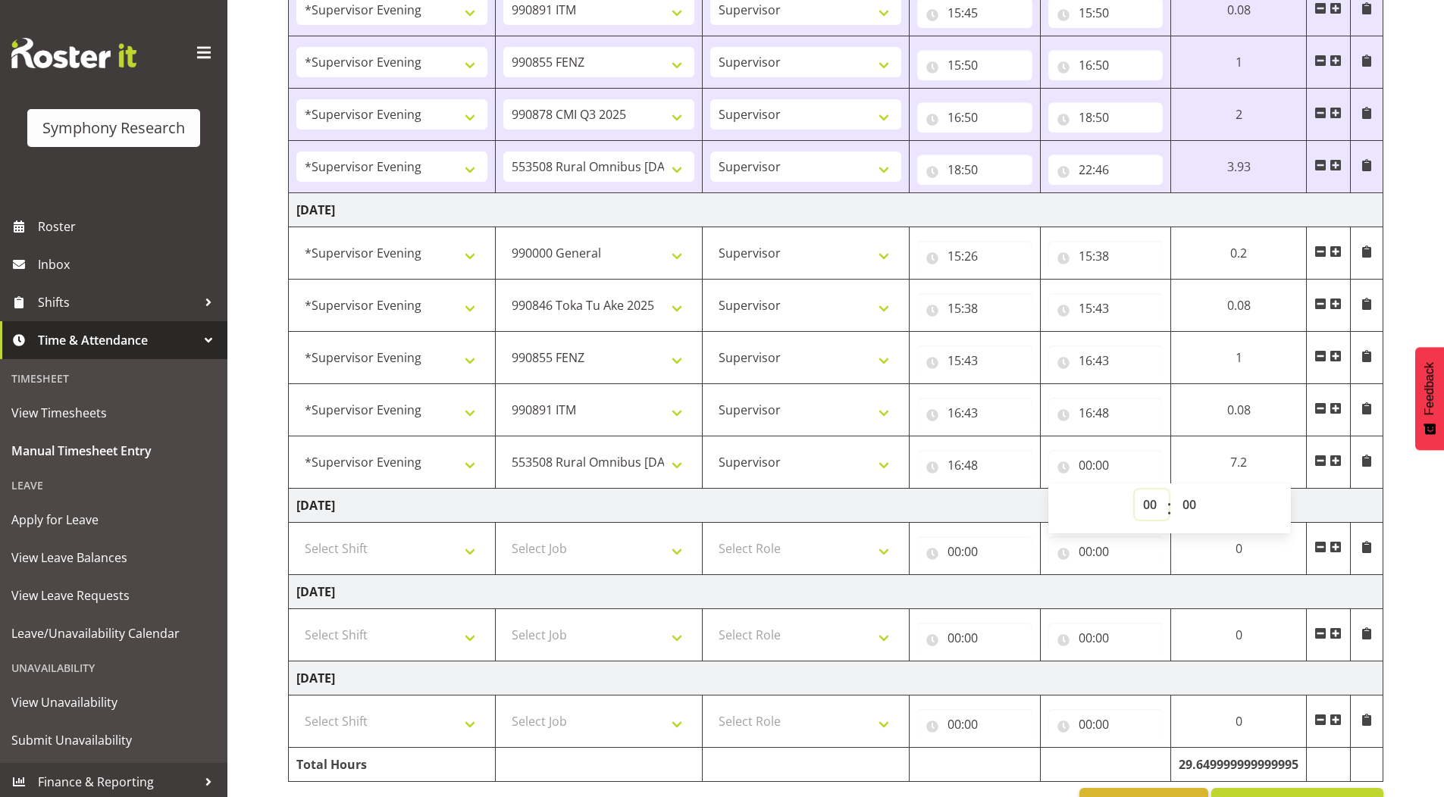
click at [1145, 500] on select "00 01 02 03 04 05 06 07 08 09 10 11 12 13 14 15 16 17 18 19 20 21 22 23" at bounding box center [1152, 505] width 34 height 30
select select "10"
click at [1138, 490] on select "00 01 02 03 04 05 06 07 08 09 10 11 12 13 14 15 16 17 18 19 20 21 22 23" at bounding box center [1152, 505] width 34 height 30
type input "10:00"
drag, startPoint x: 1193, startPoint y: 503, endPoint x: 1192, endPoint y: 492, distance: 10.6
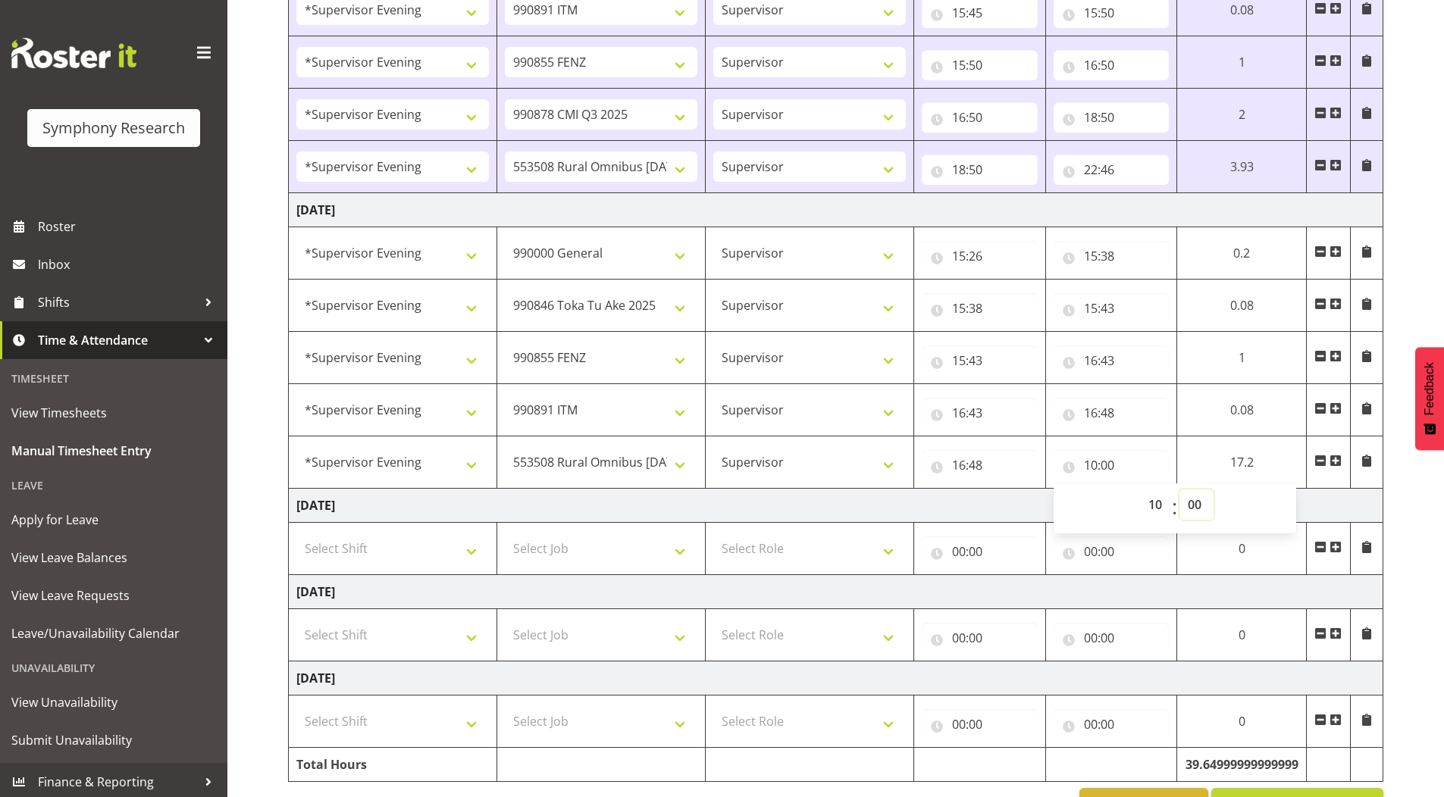
click at [1193, 503] on select "00 01 02 03 04 05 06 07 08 09 10 11 12 13 14 15 16 17 18 19 20 21 22 23 24 25 2…" at bounding box center [1197, 505] width 34 height 30
select select "25"
click at [1180, 490] on select "00 01 02 03 04 05 06 07 08 09 10 11 12 13 14 15 16 17 18 19 20 21 22 23 24 25 2…" at bounding box center [1197, 505] width 34 height 30
type input "10:25"
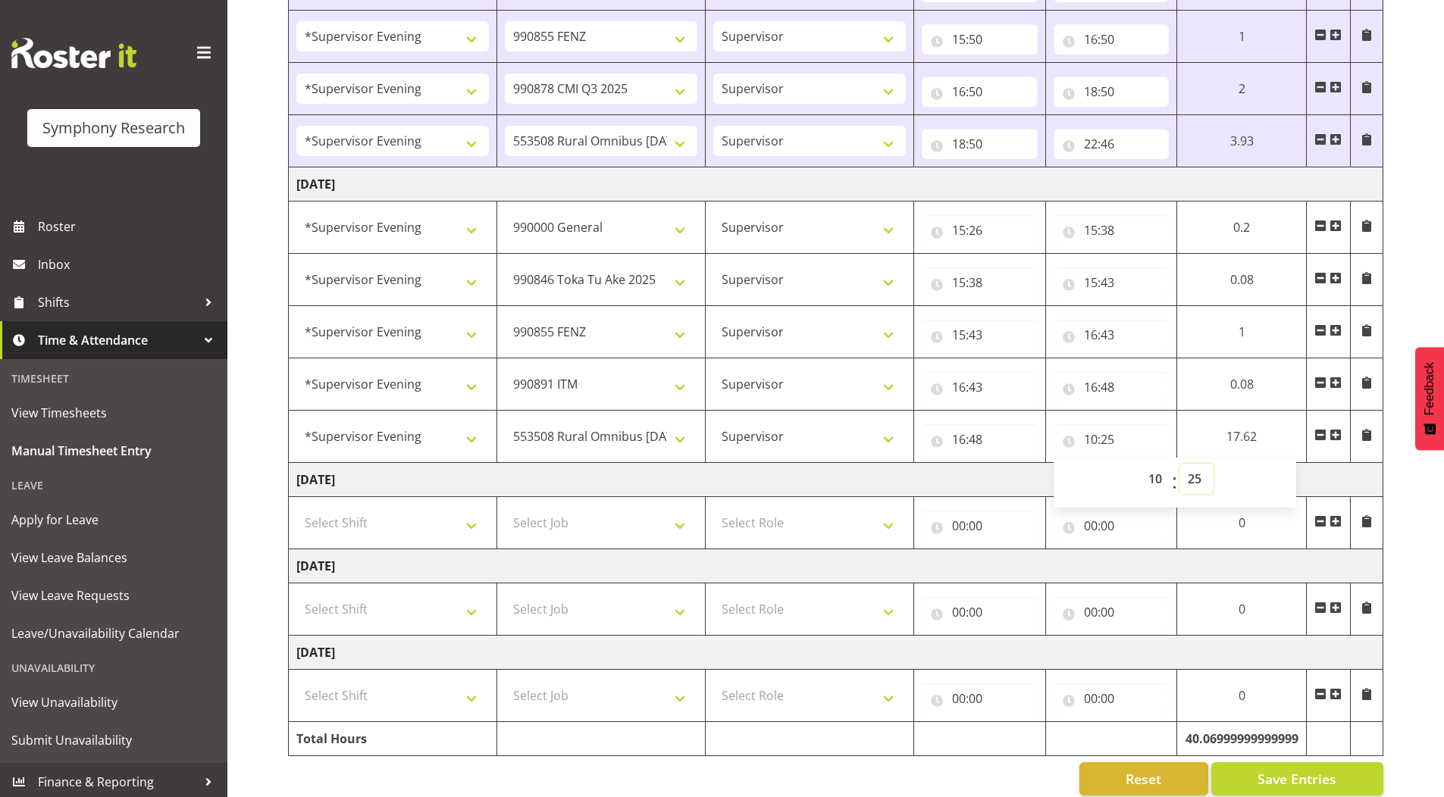
scroll to position [1032, 0]
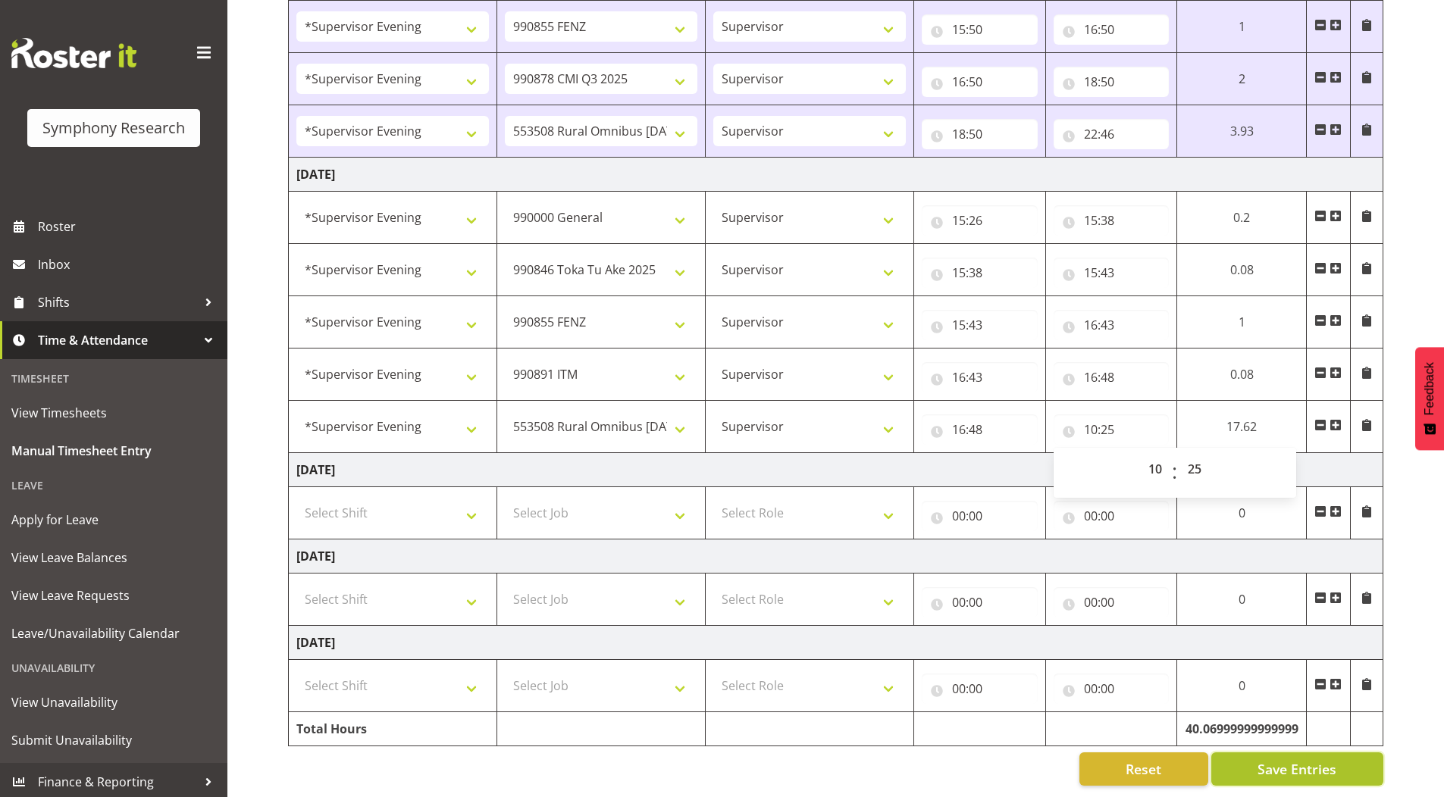
click at [1297, 760] on span "Save Entries" at bounding box center [1297, 770] width 79 height 20
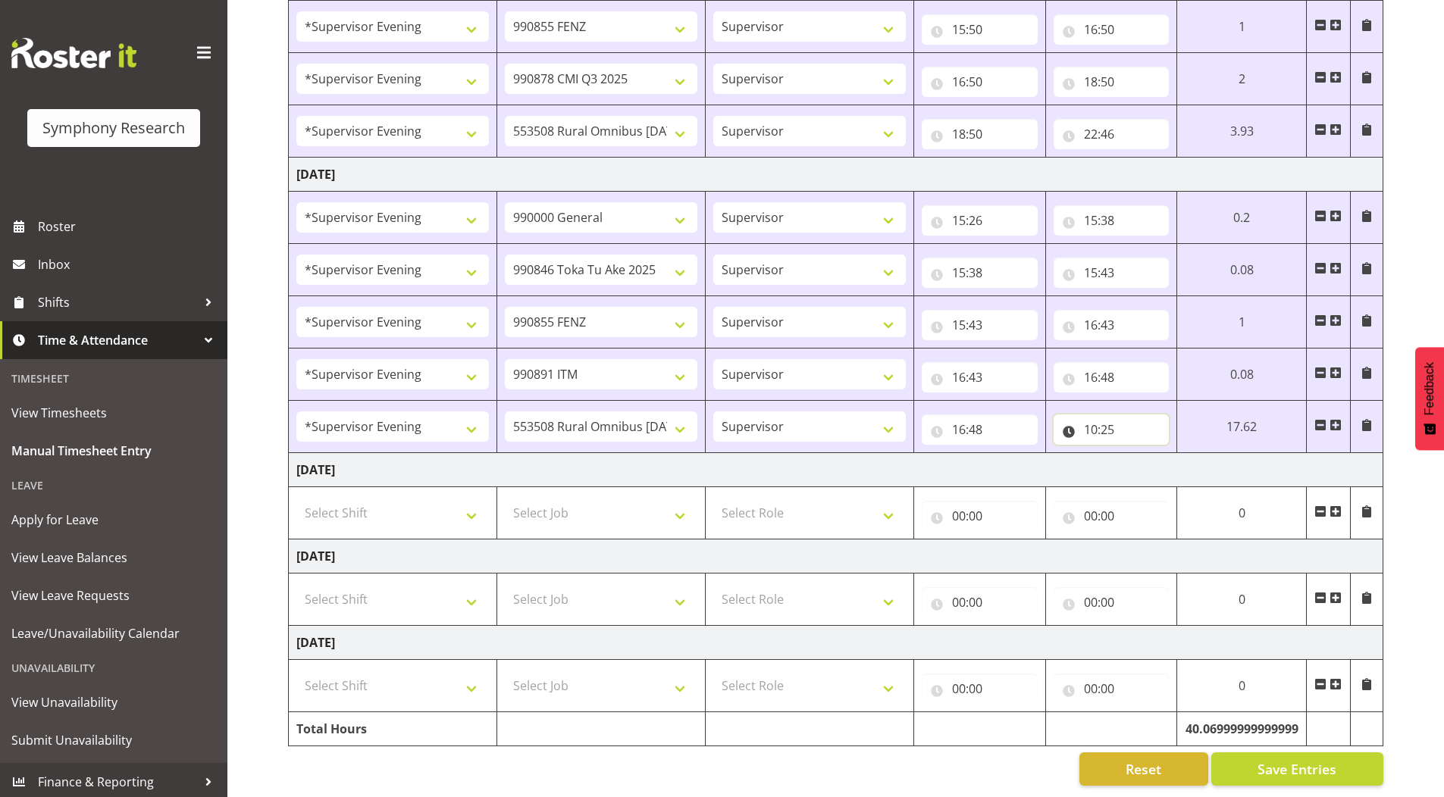
click at [1086, 418] on input "10:25" at bounding box center [1112, 430] width 116 height 30
click at [1151, 460] on select "00 01 02 03 04 05 06 07 08 09 10 11 12 13 14 15 16 17 18 19 20 21 22 23" at bounding box center [1157, 469] width 34 height 30
select select "22"
click at [1140, 454] on select "00 01 02 03 04 05 06 07 08 09 10 11 12 13 14 15 16 17 18 19 20 21 22 23" at bounding box center [1157, 469] width 34 height 30
type input "22:25"
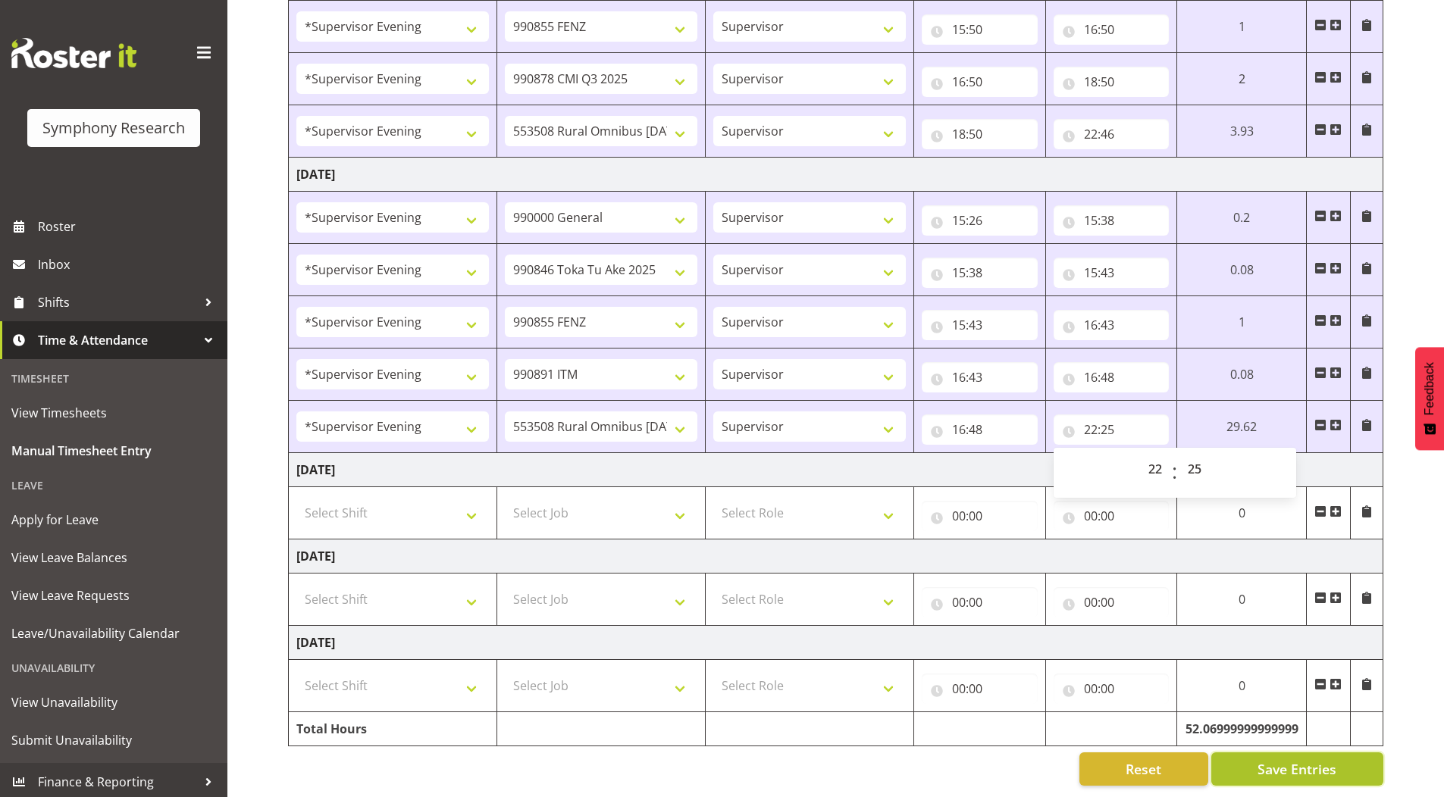
click at [1283, 760] on span "Save Entries" at bounding box center [1297, 770] width 79 height 20
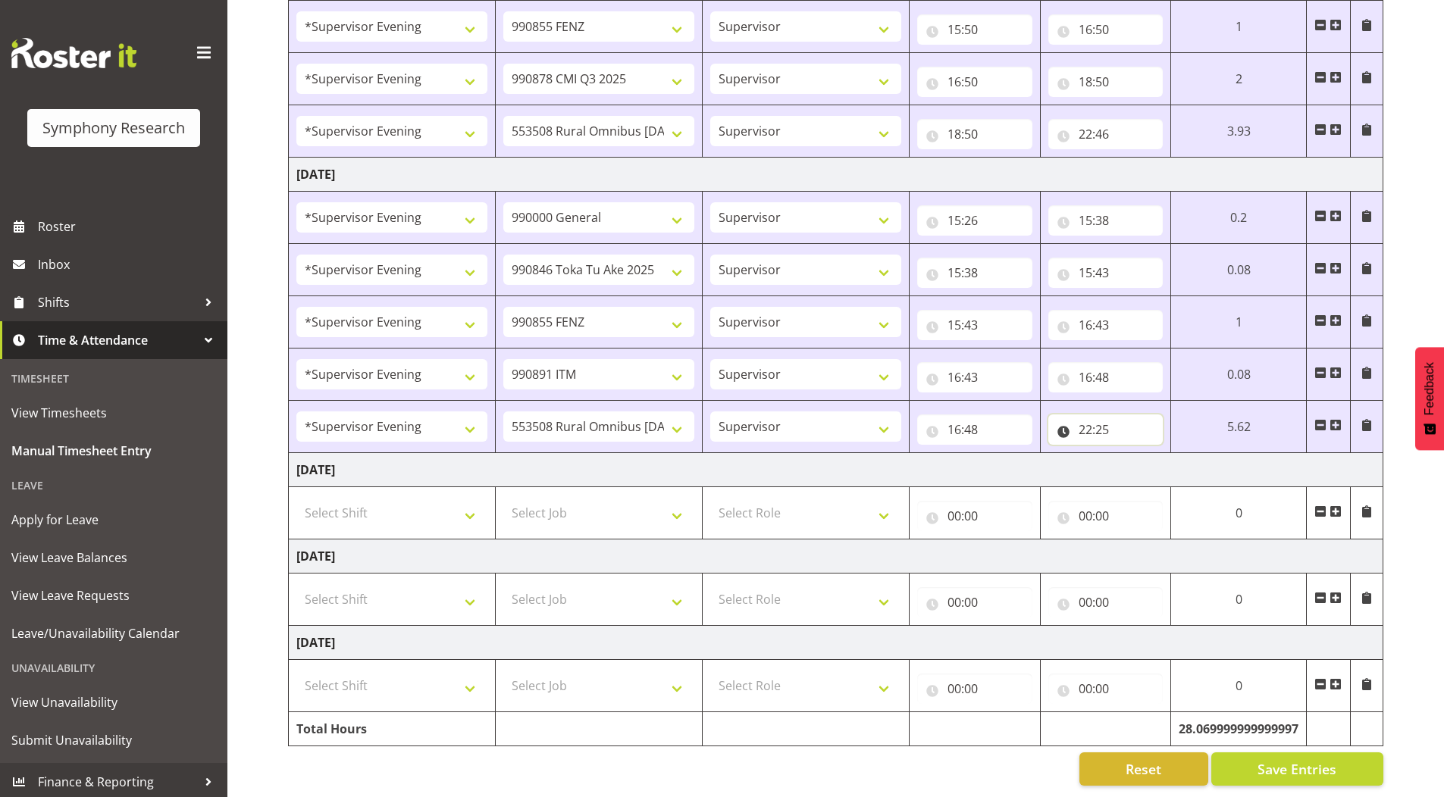
click at [1108, 415] on input "22:25" at bounding box center [1105, 430] width 115 height 30
drag, startPoint x: 1188, startPoint y: 458, endPoint x: 1188, endPoint y: 449, distance: 9.1
click at [1188, 458] on select "00 01 02 03 04 05 06 07 08 09 10 11 12 13 14 15 16 17 18 19 20 21 22 23 24 25 2…" at bounding box center [1191, 469] width 34 height 30
select select "33"
click at [1174, 454] on select "00 01 02 03 04 05 06 07 08 09 10 11 12 13 14 15 16 17 18 19 20 21 22 23 24 25 2…" at bounding box center [1191, 469] width 34 height 30
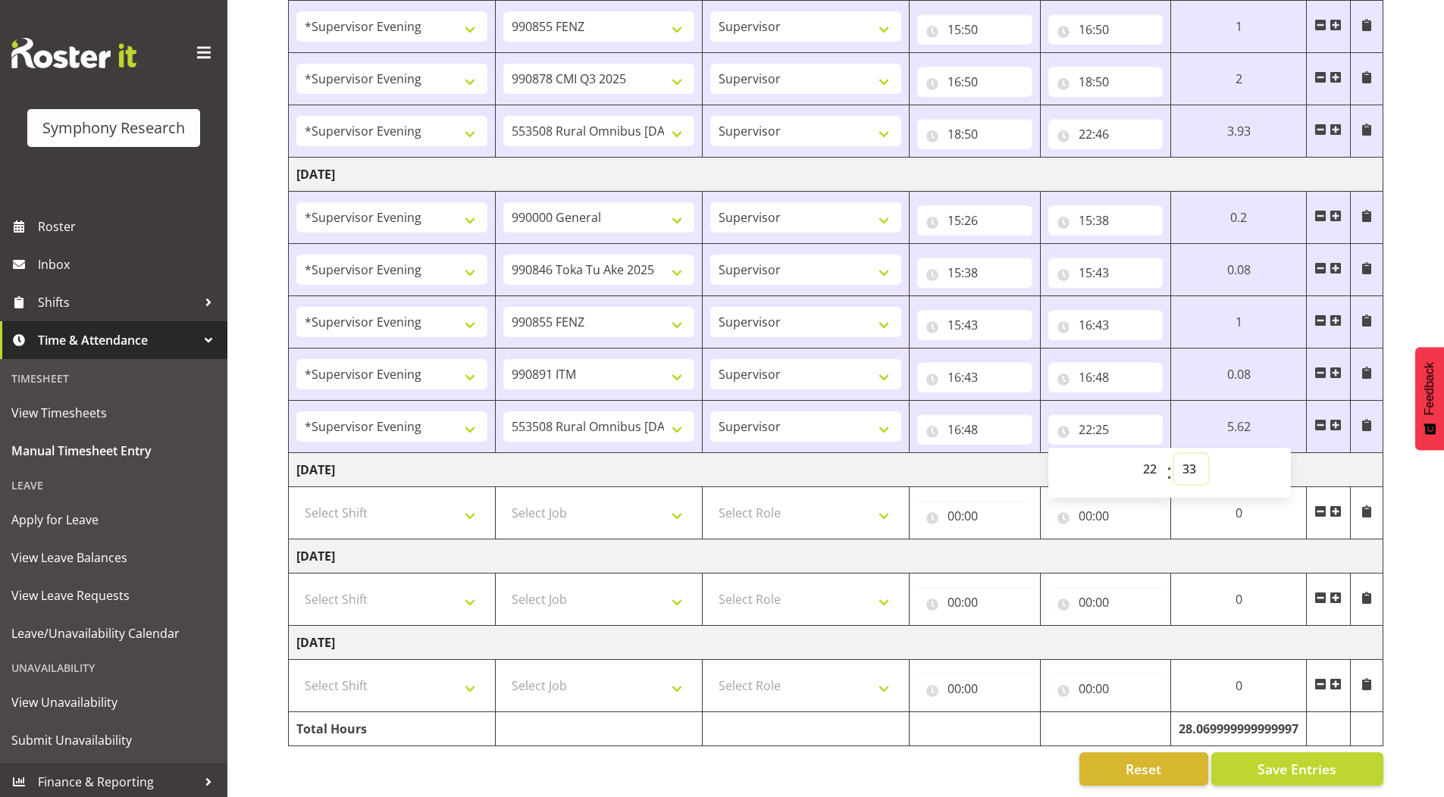
type input "22:33"
click at [1253, 763] on button "Save Entries" at bounding box center [1297, 769] width 172 height 33
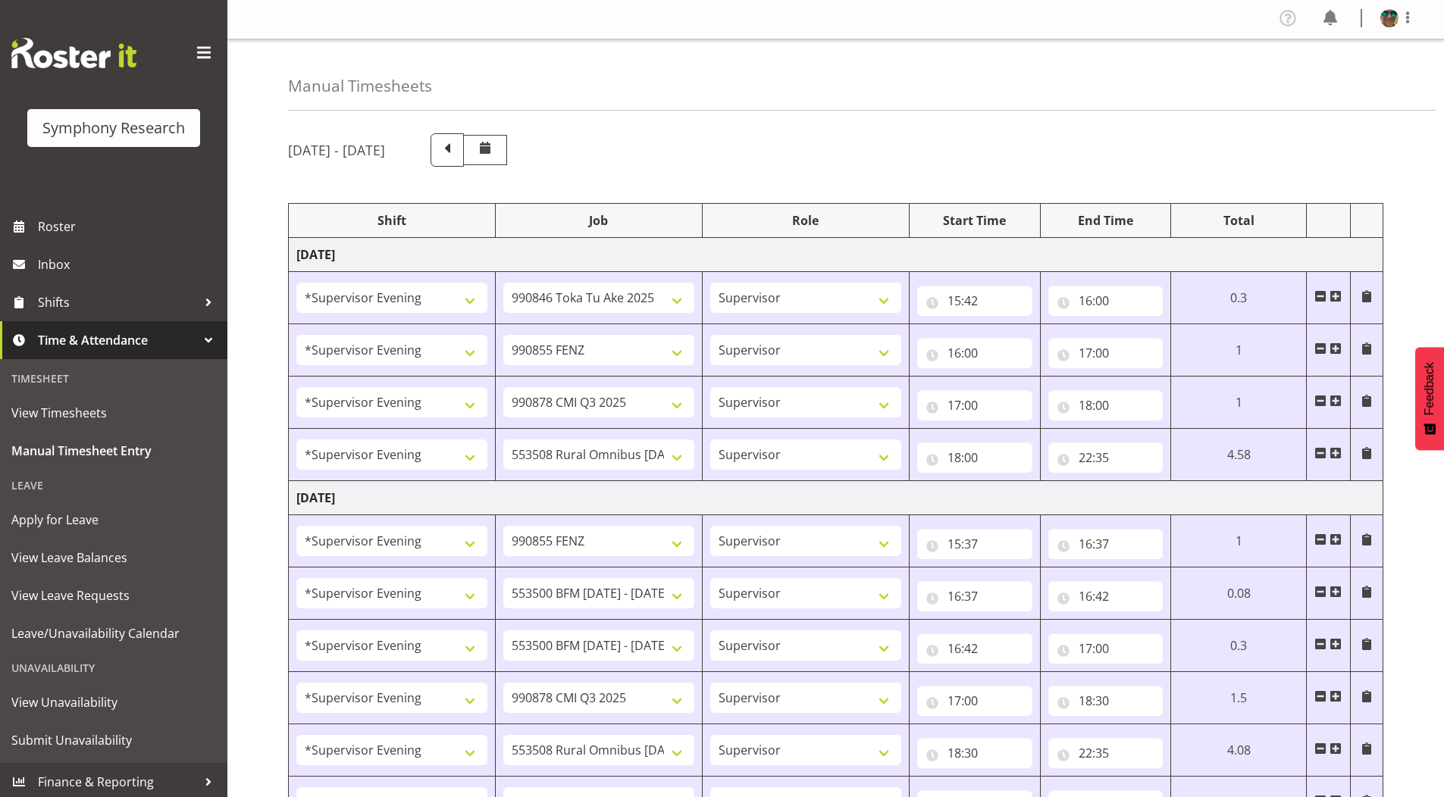
scroll to position [0, 0]
click at [1411, 24] on span at bounding box center [1408, 19] width 18 height 18
click at [1357, 79] on link "Log Out" at bounding box center [1344, 79] width 146 height 27
